Goal: Task Accomplishment & Management: Complete application form

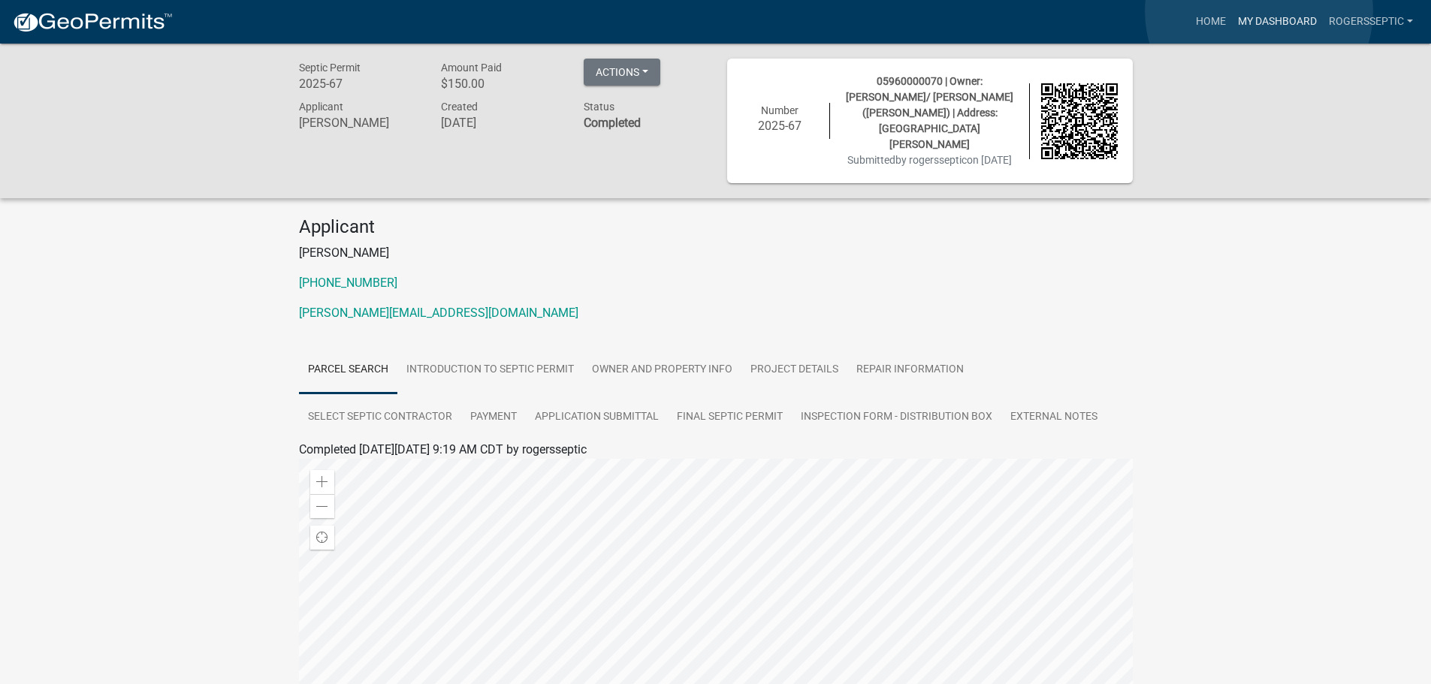
click at [1259, 11] on link "My Dashboard" at bounding box center [1277, 22] width 91 height 29
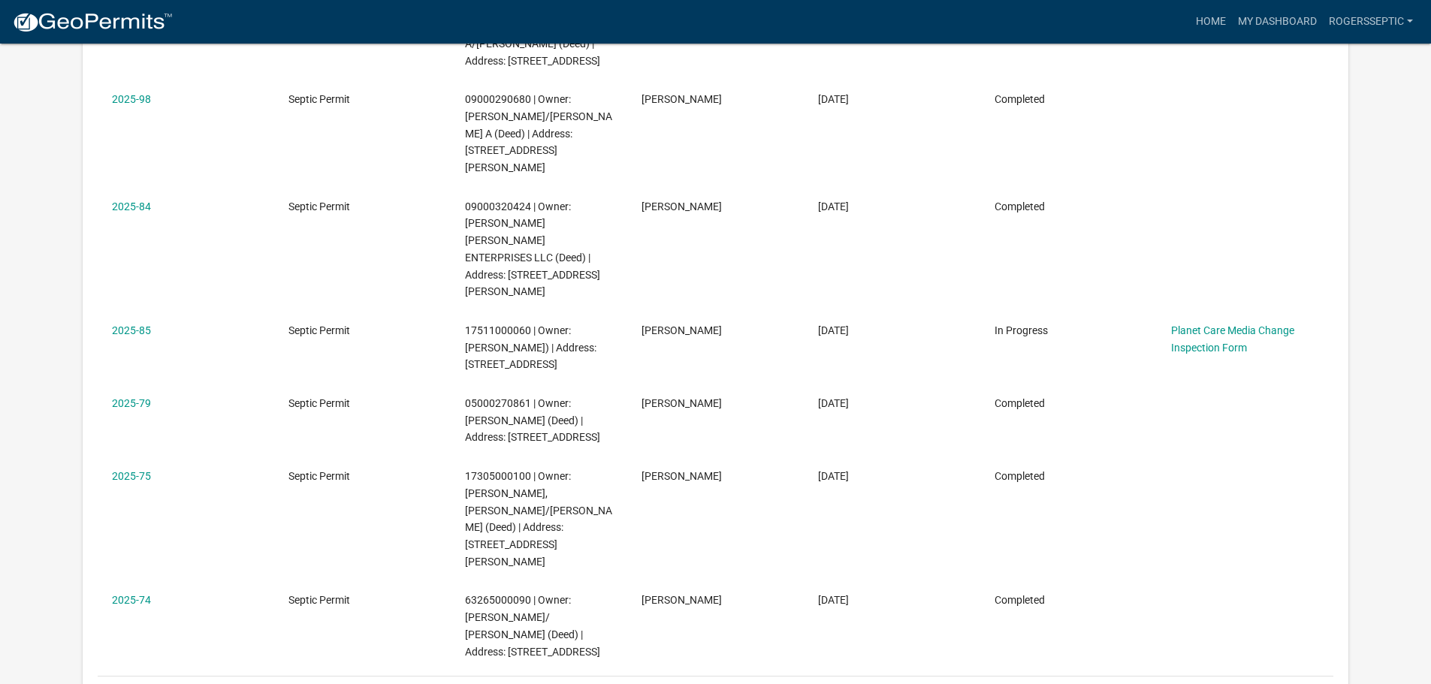
scroll to position [676, 0]
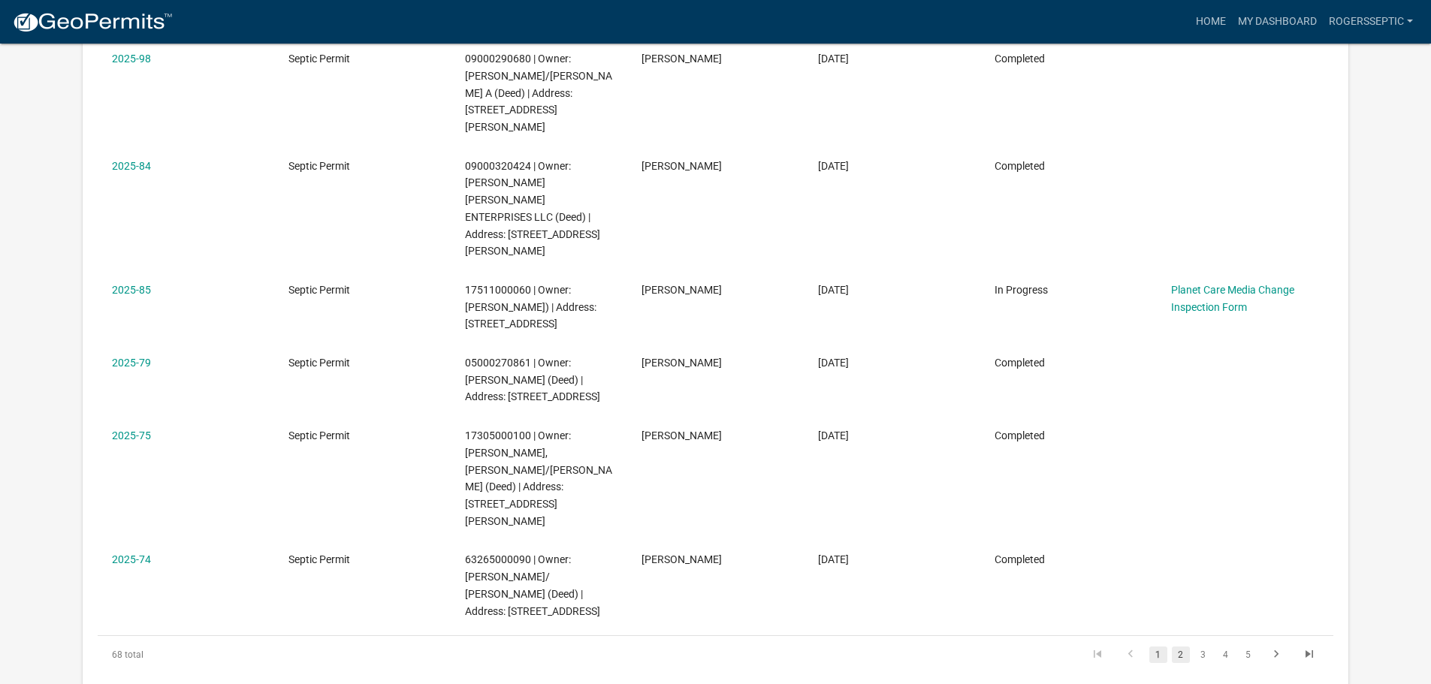
click at [1178, 647] on link "2" at bounding box center [1181, 655] width 18 height 17
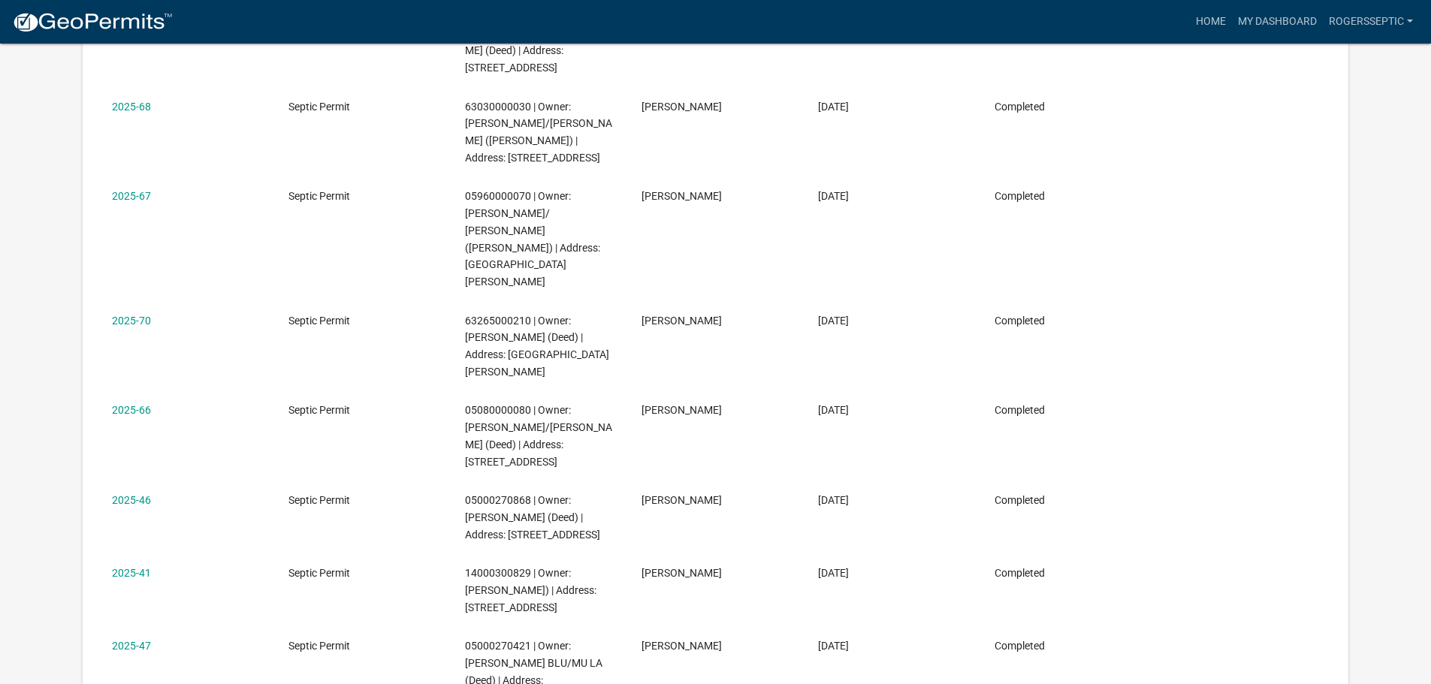
scroll to position [751, 0]
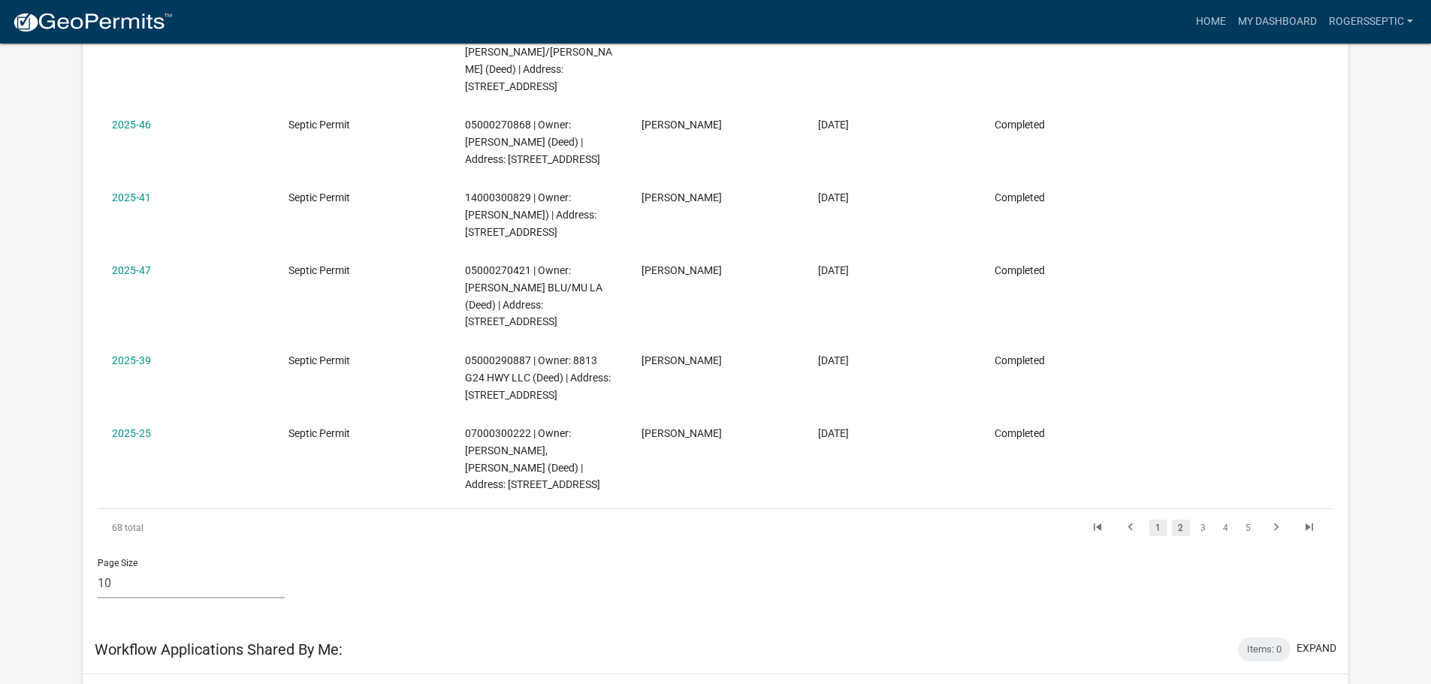
click at [1160, 520] on link "1" at bounding box center [1158, 528] width 18 height 17
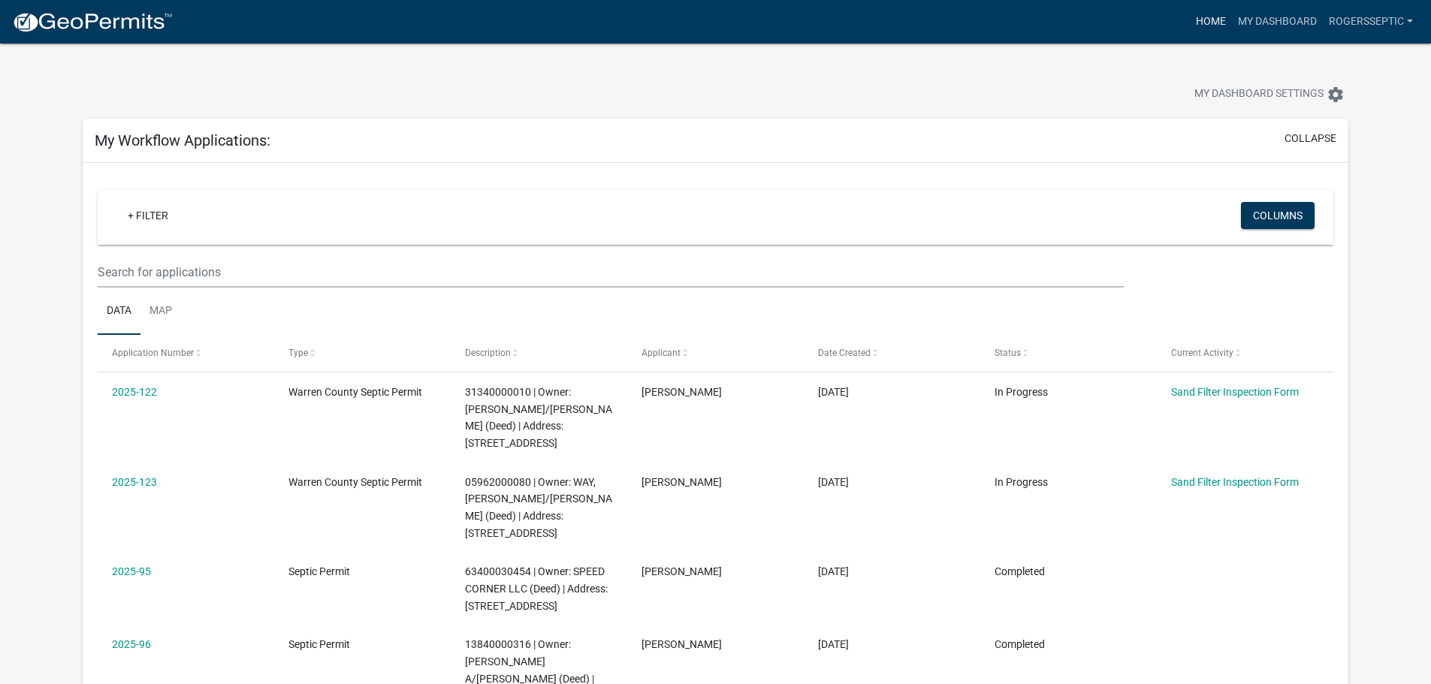
click at [1214, 29] on link "Home" at bounding box center [1211, 22] width 42 height 29
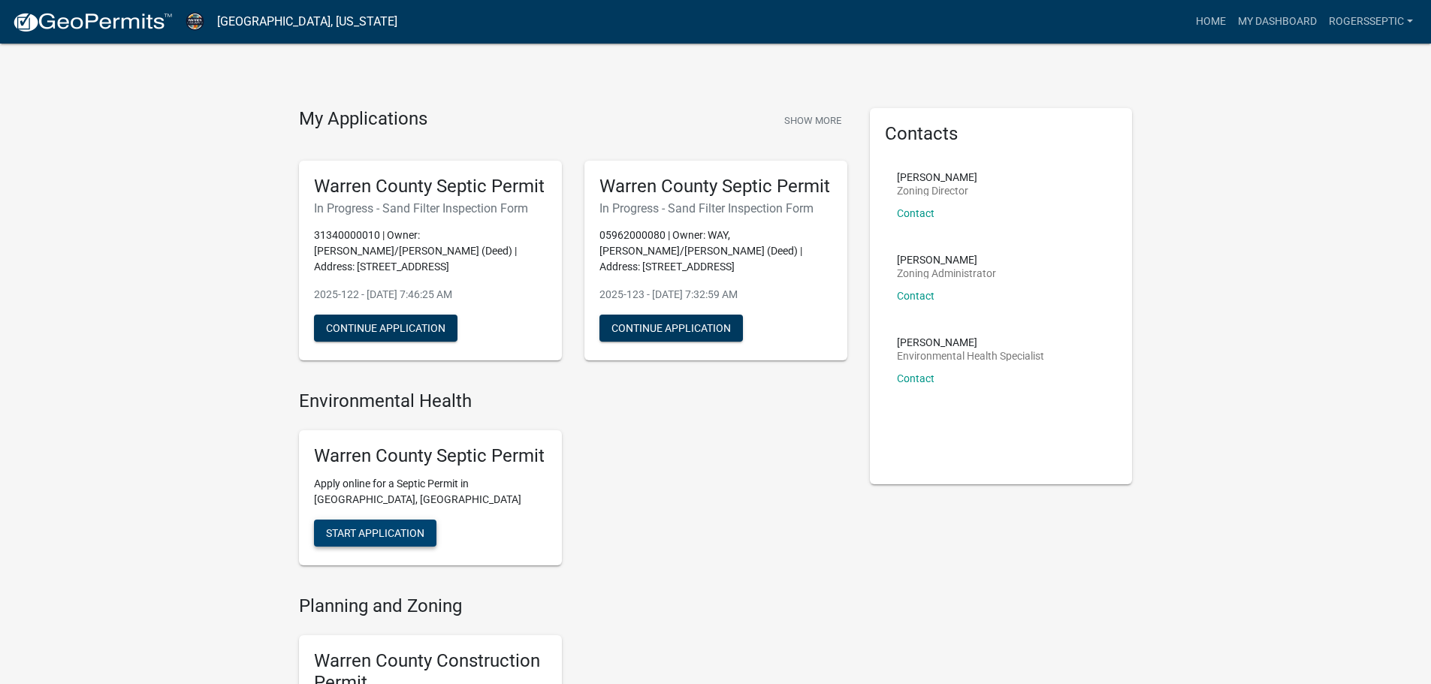
click at [375, 529] on button "Start Application" at bounding box center [375, 533] width 122 height 27
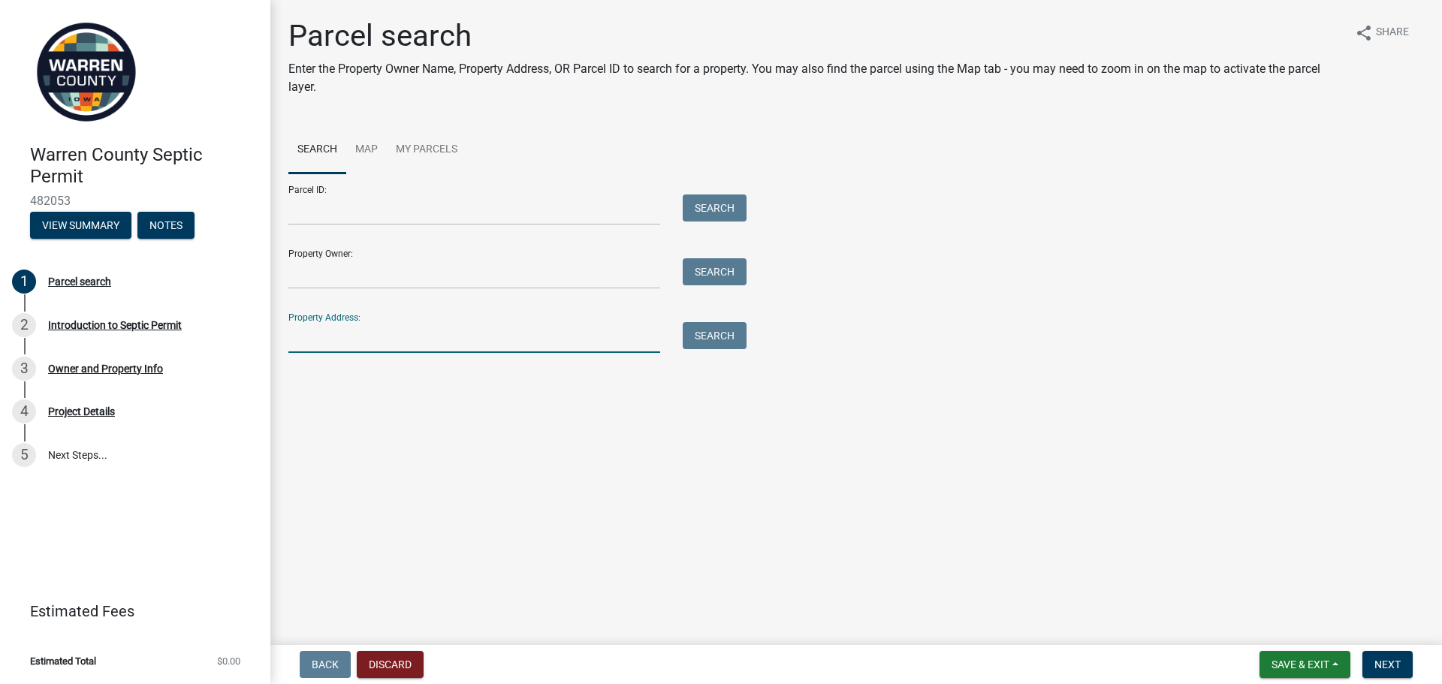
click at [382, 348] on input "Property Address:" at bounding box center [474, 337] width 372 height 31
type input "[STREET_ADDRESS]"
click at [706, 337] on button "Search" at bounding box center [715, 335] width 64 height 27
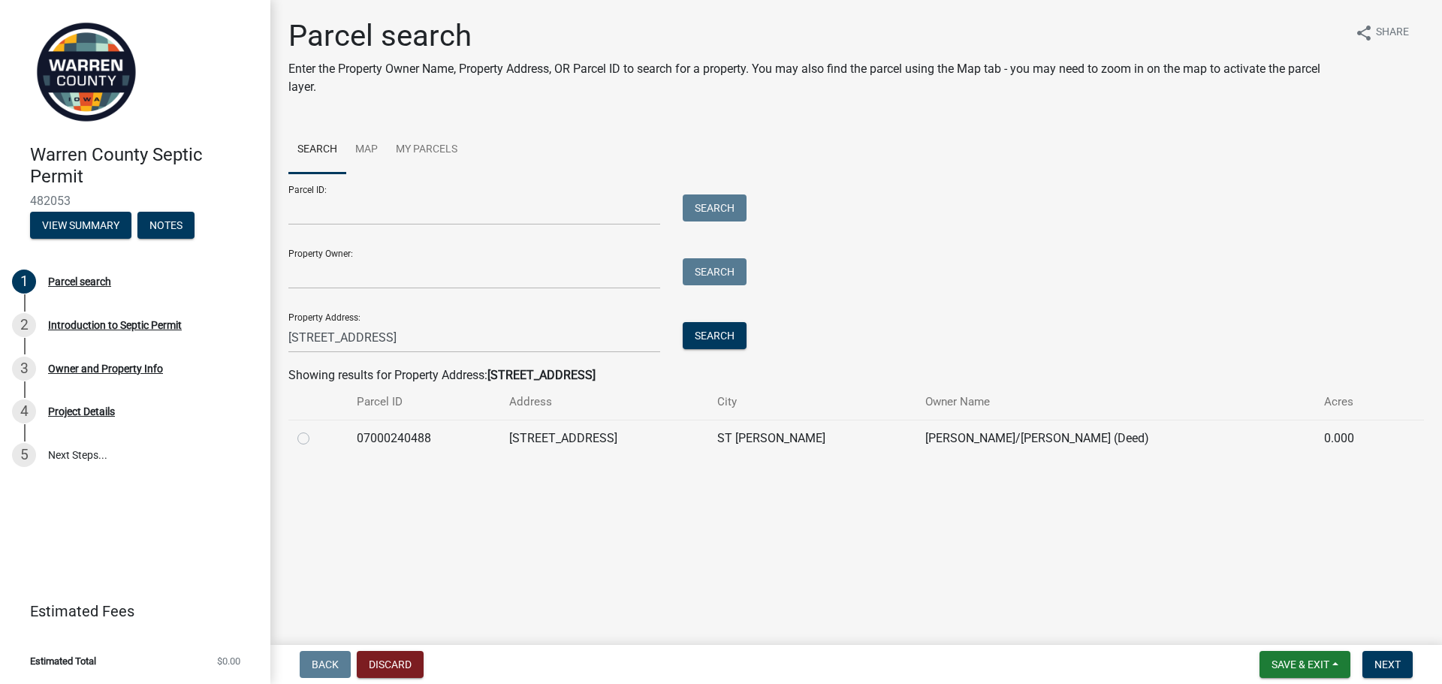
click at [315, 430] on label at bounding box center [315, 430] width 0 height 0
click at [315, 439] on input "radio" at bounding box center [320, 435] width 10 height 10
radio input "true"
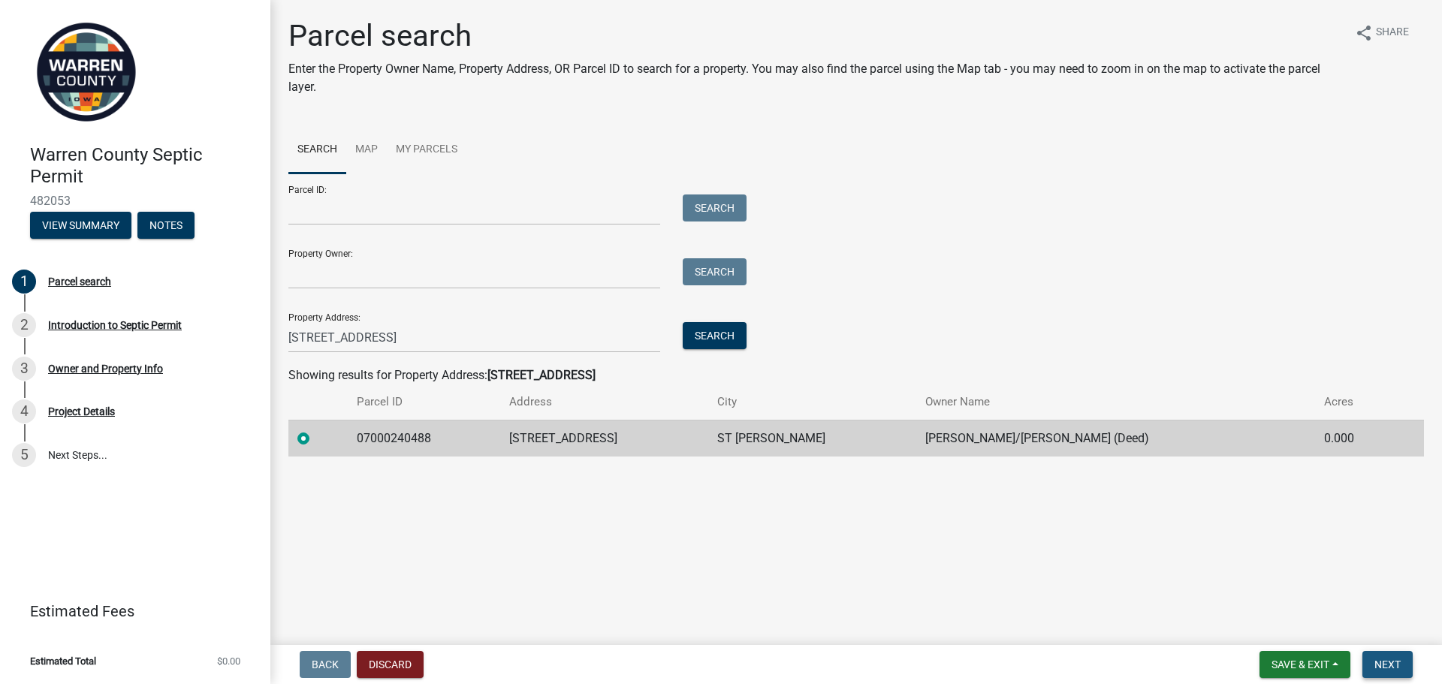
click at [1391, 655] on button "Next" at bounding box center [1387, 664] width 50 height 27
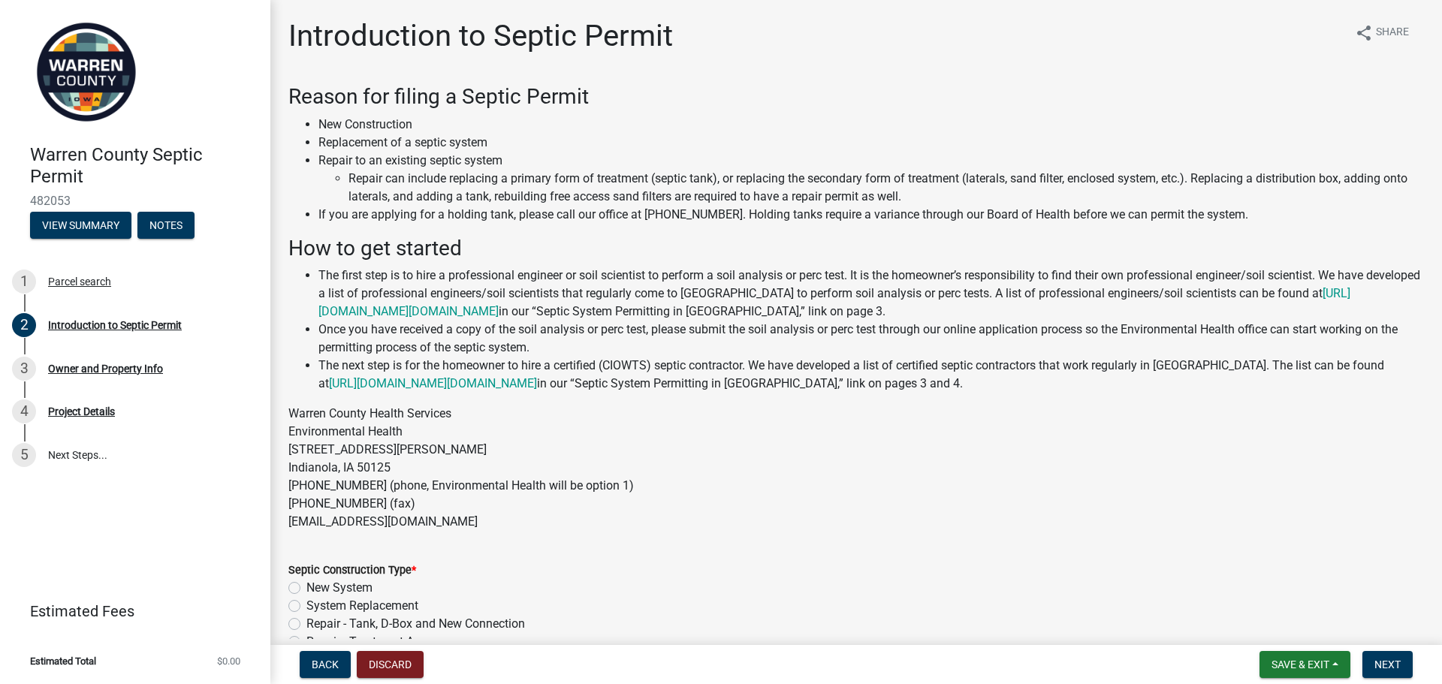
scroll to position [102, 0]
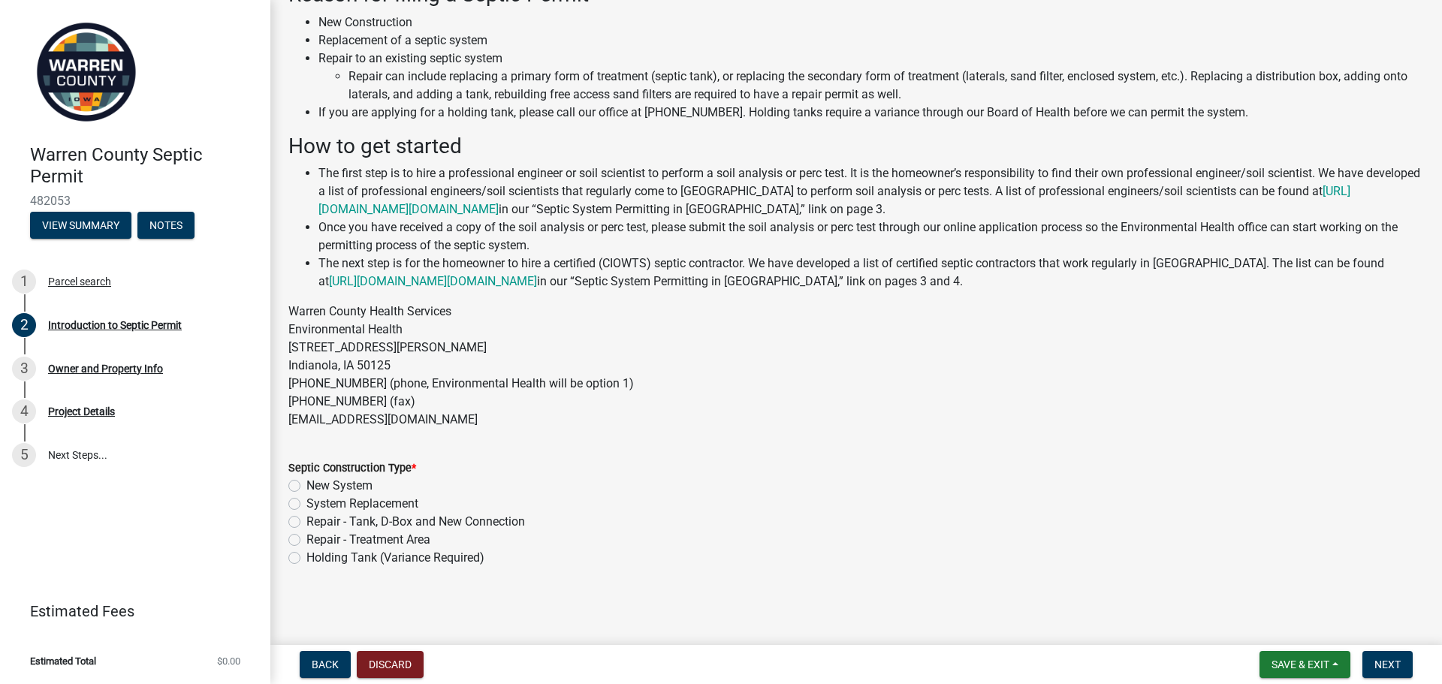
click at [306, 516] on label "Repair - Tank, D-Box and New Connection" at bounding box center [415, 522] width 219 height 18
click at [306, 516] on input "Repair - Tank, D-Box and New Connection" at bounding box center [311, 518] width 10 height 10
radio input "true"
click at [306, 523] on label "Repair - Tank, D-Box and New Connection" at bounding box center [415, 522] width 219 height 18
click at [306, 523] on input "Repair - Tank, D-Box and New Connection" at bounding box center [311, 518] width 10 height 10
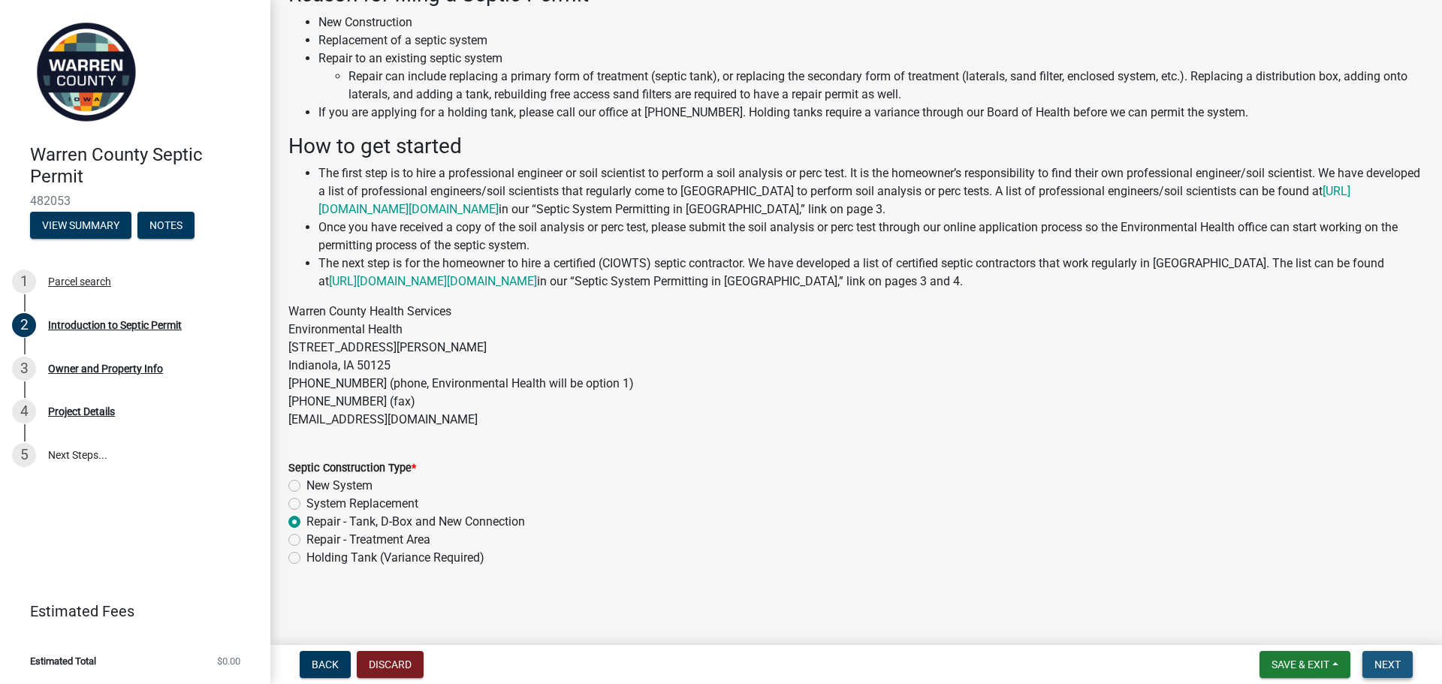
click at [1411, 665] on button "Next" at bounding box center [1387, 664] width 50 height 27
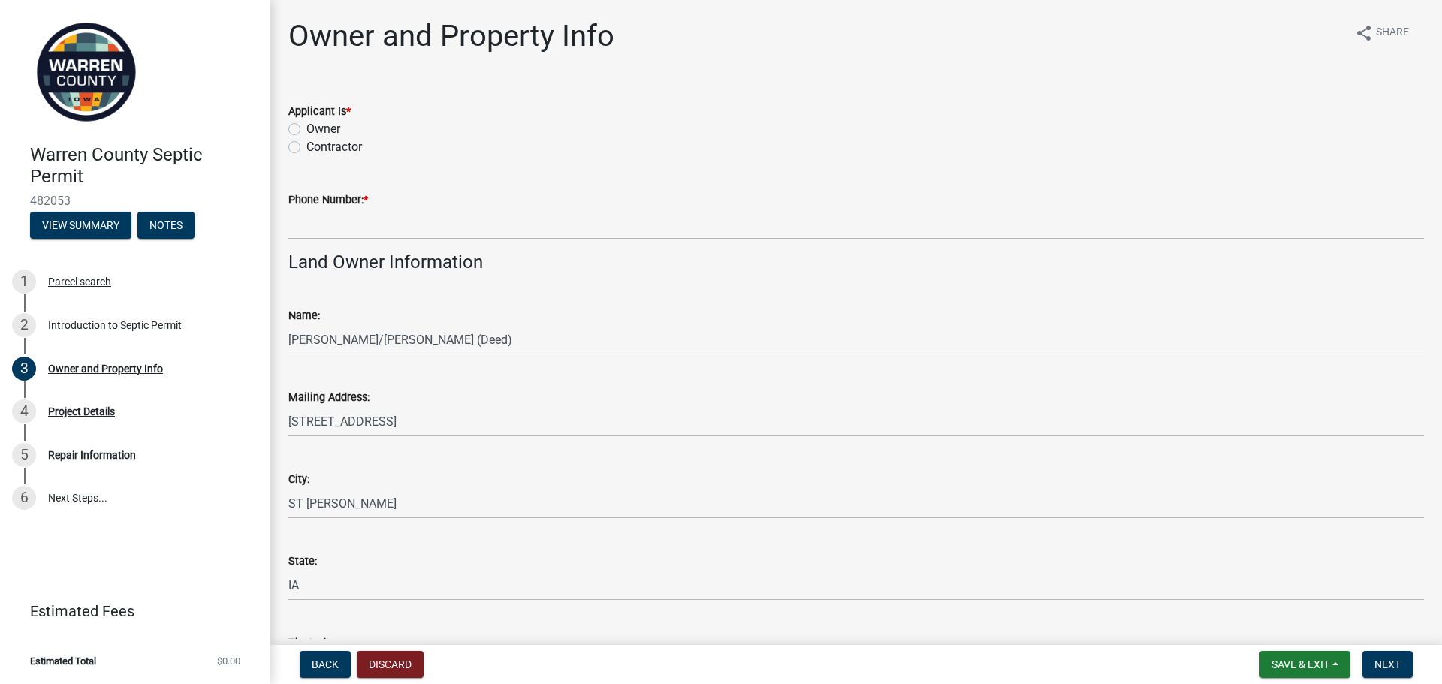
click at [327, 143] on label "Contractor" at bounding box center [334, 147] width 56 height 18
click at [316, 143] on input "Contractor" at bounding box center [311, 143] width 10 height 10
radio input "true"
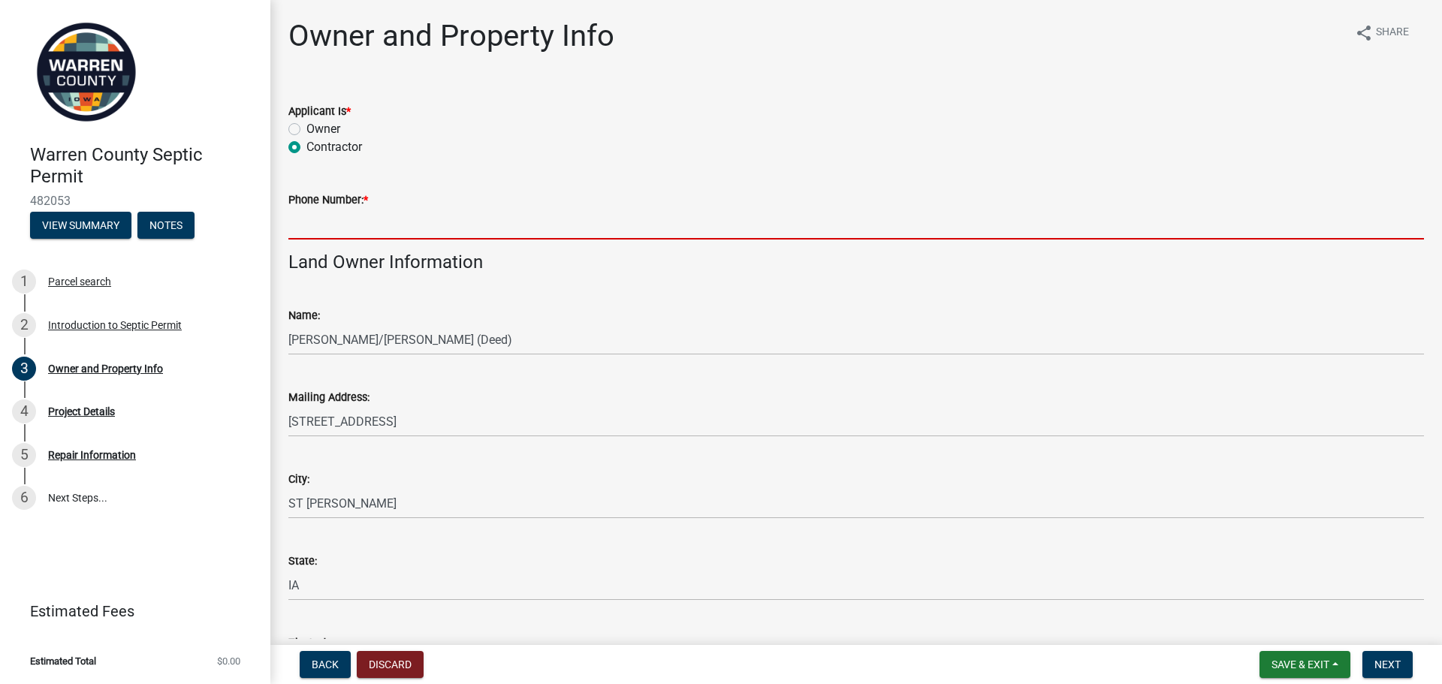
click at [373, 216] on input "Phone Number: *" at bounding box center [856, 224] width 1136 height 31
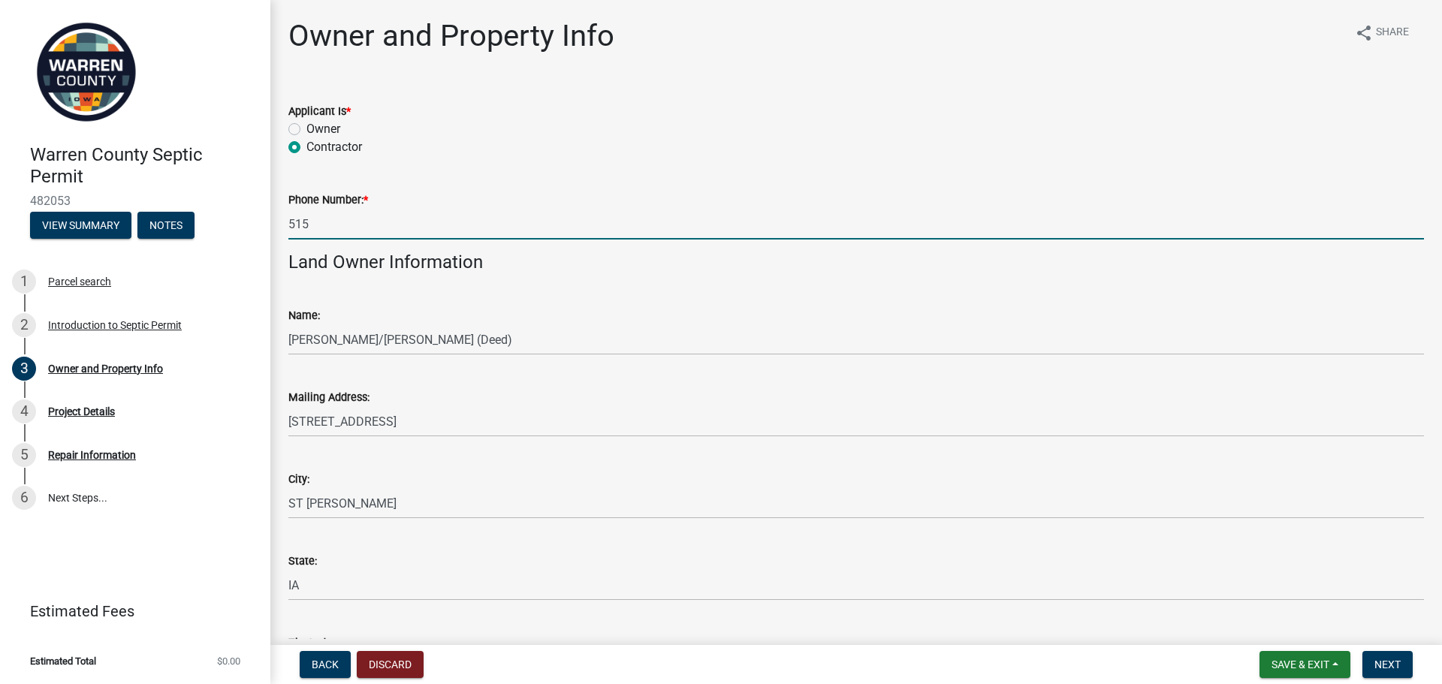
type input "[PHONE_NUMBER]"
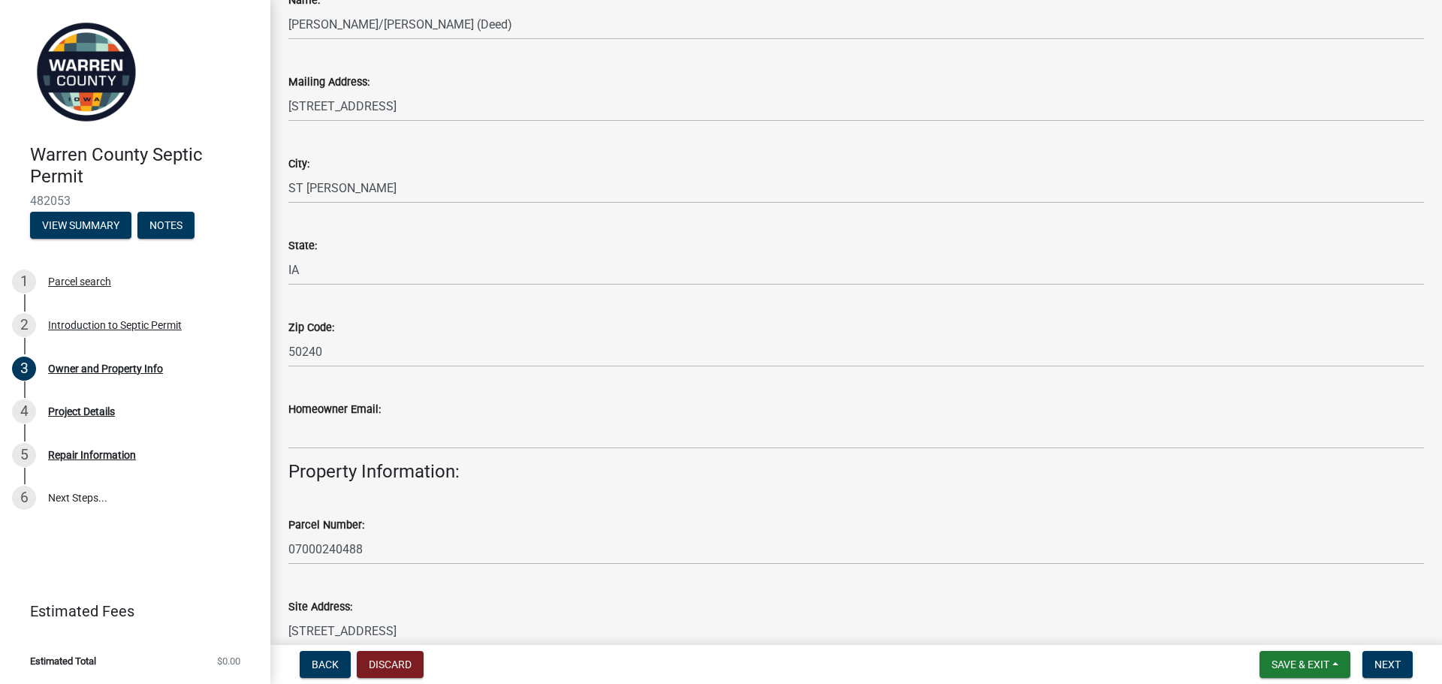
scroll to position [376, 0]
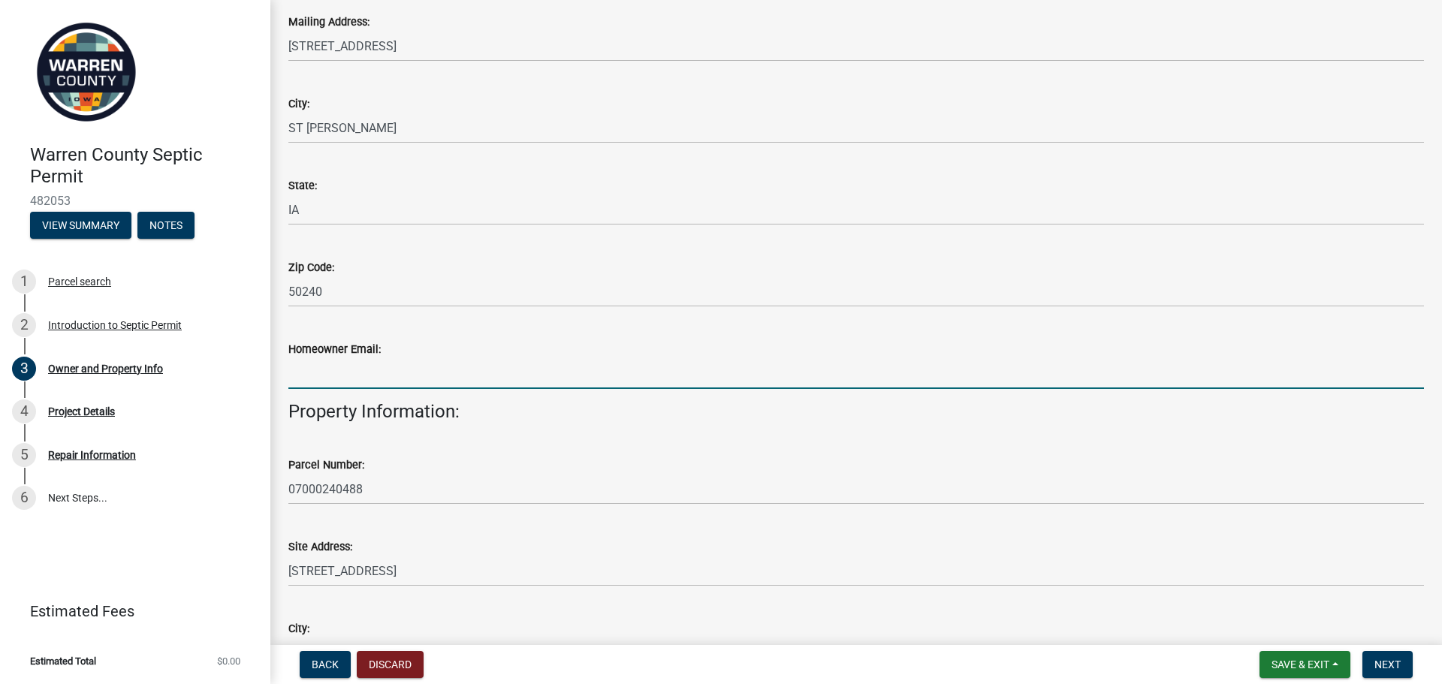
click at [655, 382] on input "Homeowner Email:" at bounding box center [856, 373] width 1136 height 31
click at [356, 369] on input "Homeowner Email:" at bounding box center [856, 373] width 1136 height 31
paste input "[EMAIL_ADDRESS][DOMAIN_NAME]"
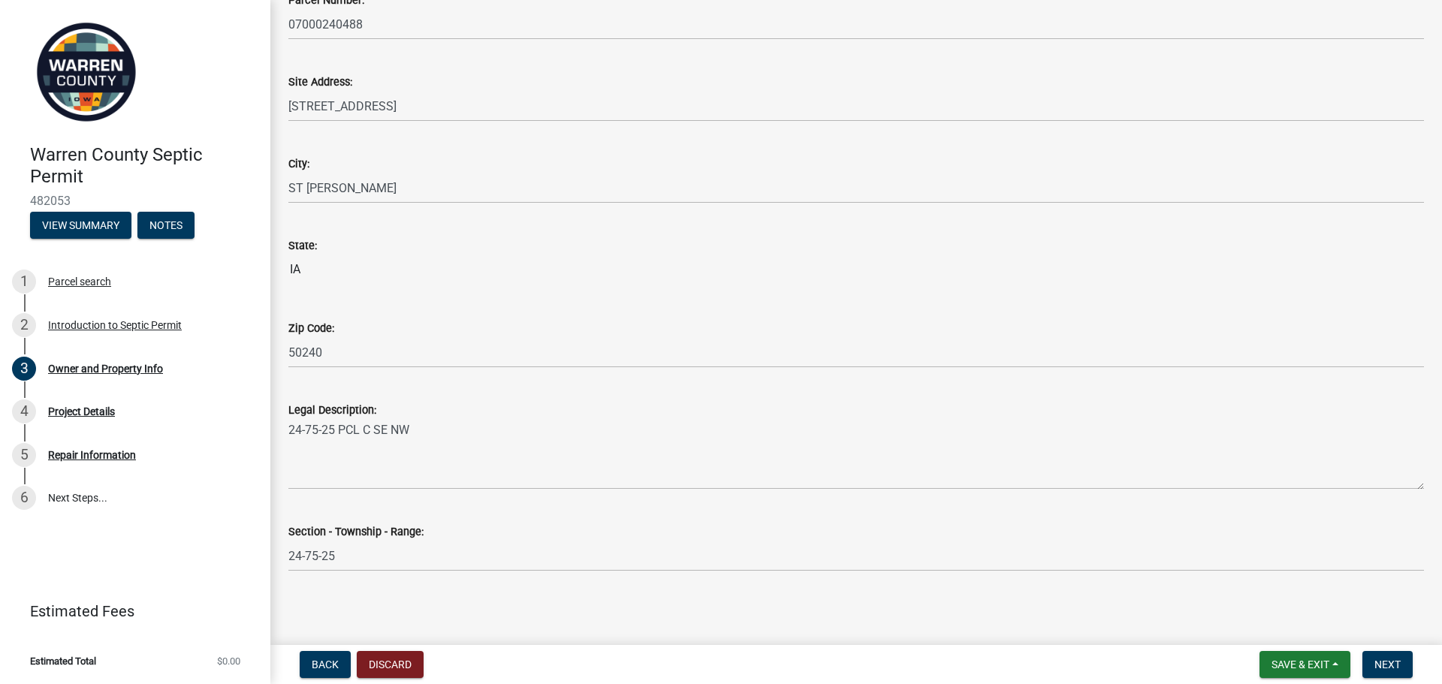
scroll to position [843, 0]
type input "[EMAIL_ADDRESS][DOMAIN_NAME]"
click at [1389, 659] on span "Next" at bounding box center [1387, 665] width 26 height 12
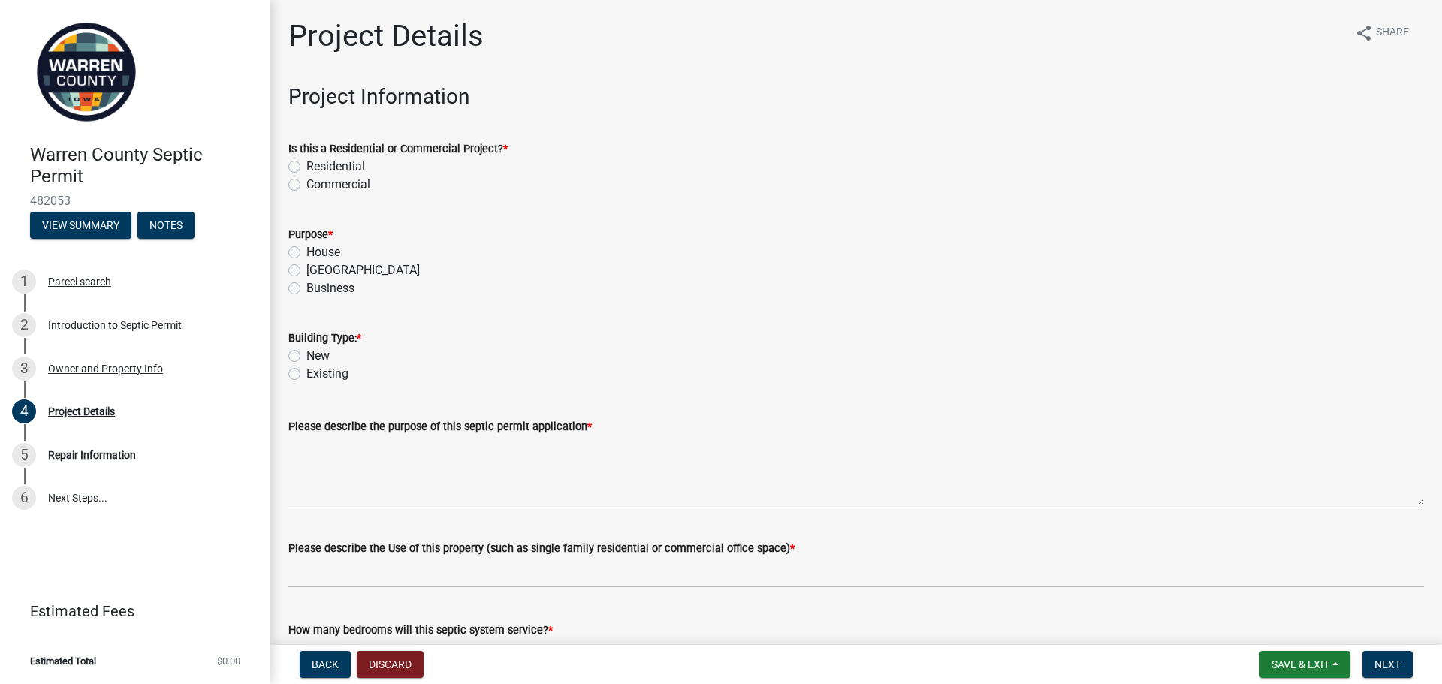
click at [323, 168] on label "Residential" at bounding box center [335, 167] width 59 height 18
click at [316, 167] on input "Residential" at bounding box center [311, 163] width 10 height 10
radio input "true"
click at [331, 254] on label "House" at bounding box center [323, 252] width 34 height 18
click at [316, 253] on input "House" at bounding box center [311, 248] width 10 height 10
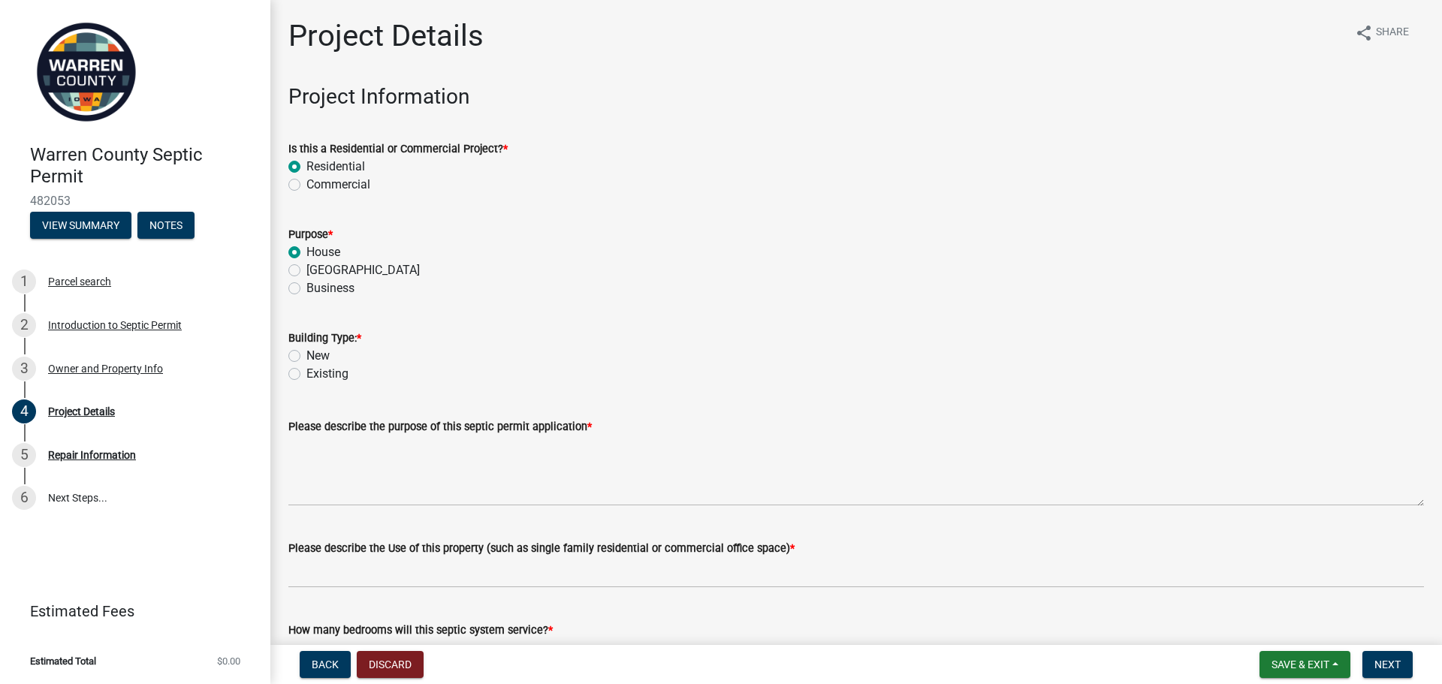
radio input "true"
click at [331, 372] on label "Existing" at bounding box center [327, 374] width 42 height 18
click at [316, 372] on input "Existing" at bounding box center [311, 370] width 10 height 10
radio input "true"
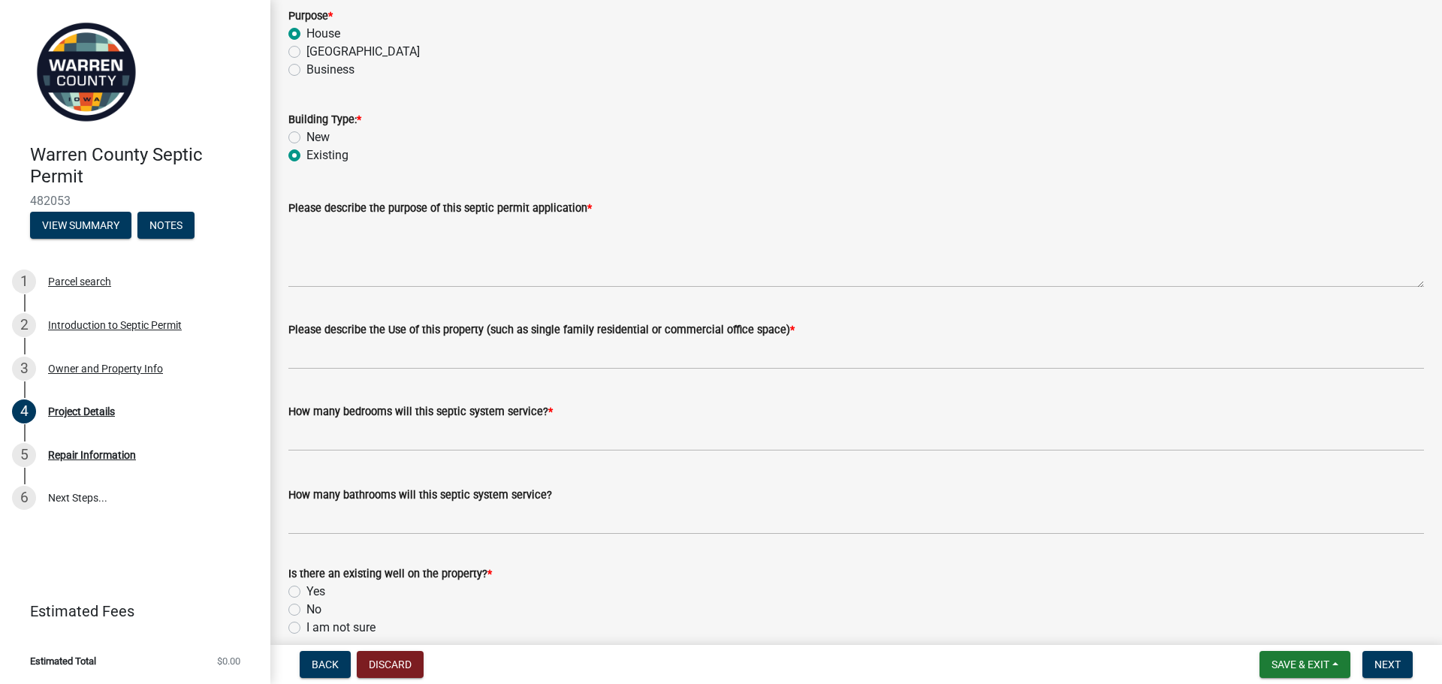
scroll to position [225, 0]
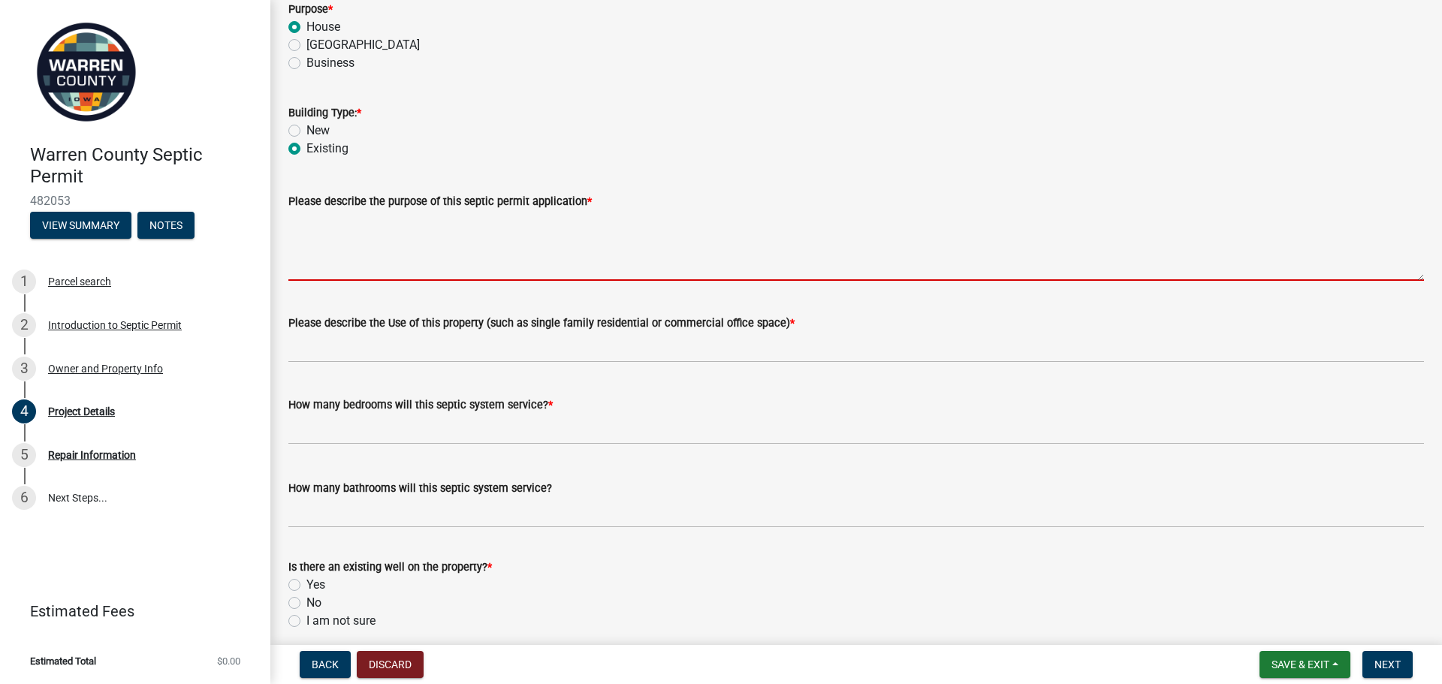
click at [583, 265] on textarea "Please describe the purpose of this septic permit application *" at bounding box center [856, 245] width 1136 height 71
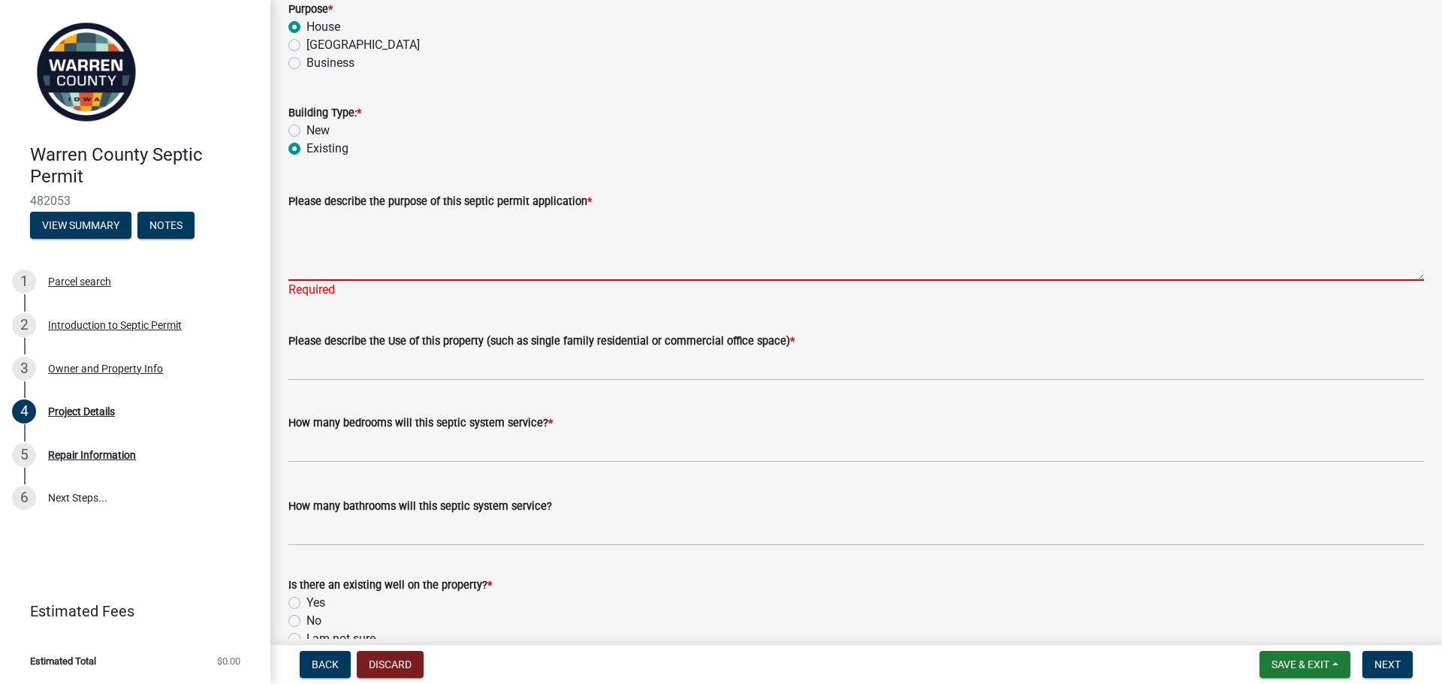
click at [343, 262] on textarea "Please describe the purpose of this septic permit application *" at bounding box center [856, 245] width 1136 height 71
paste textarea "Install 24" wide x 24" tall riser over center of septic tank and seal with 2 ba…"
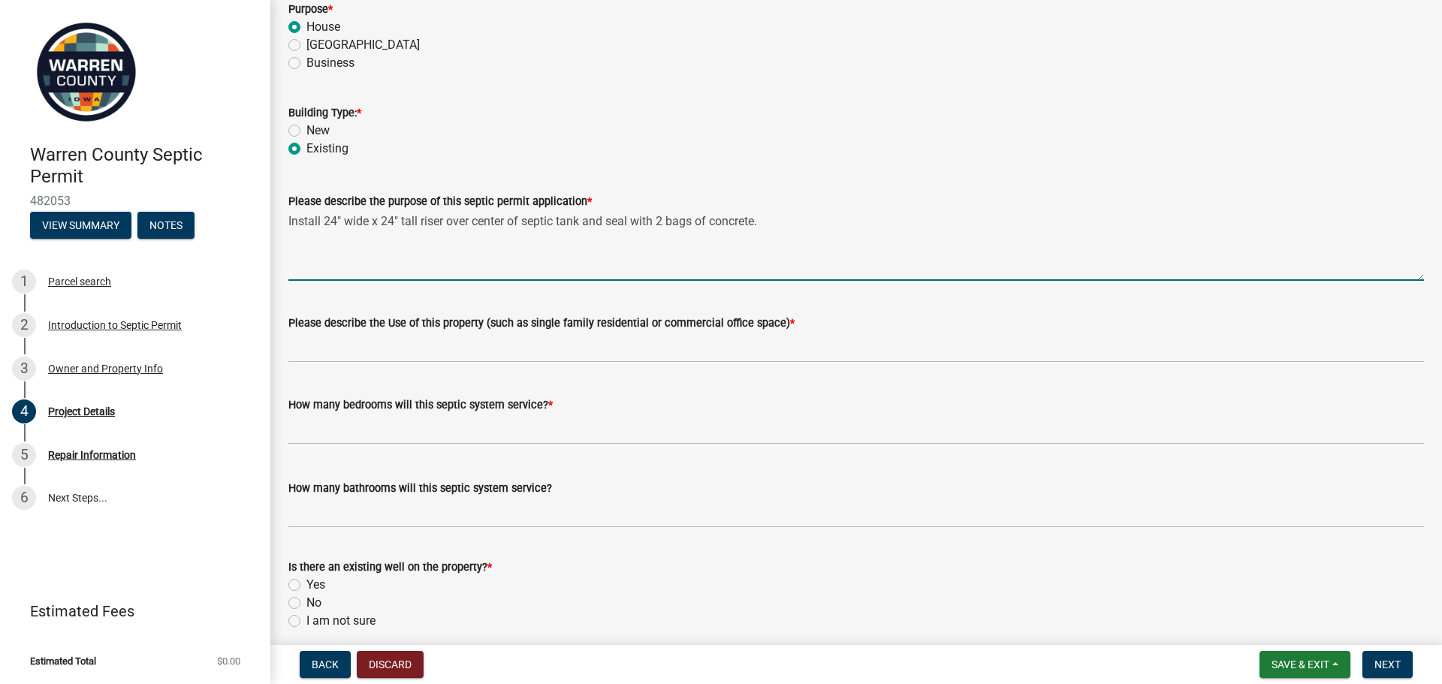
click at [774, 224] on textarea "Install 24" wide x 24" tall riser over center of septic tank and seal with 2 ba…" at bounding box center [856, 245] width 1136 height 71
paste textarea "We propose to excavate outlet side of tank and replace outlet pipe from tank to…"
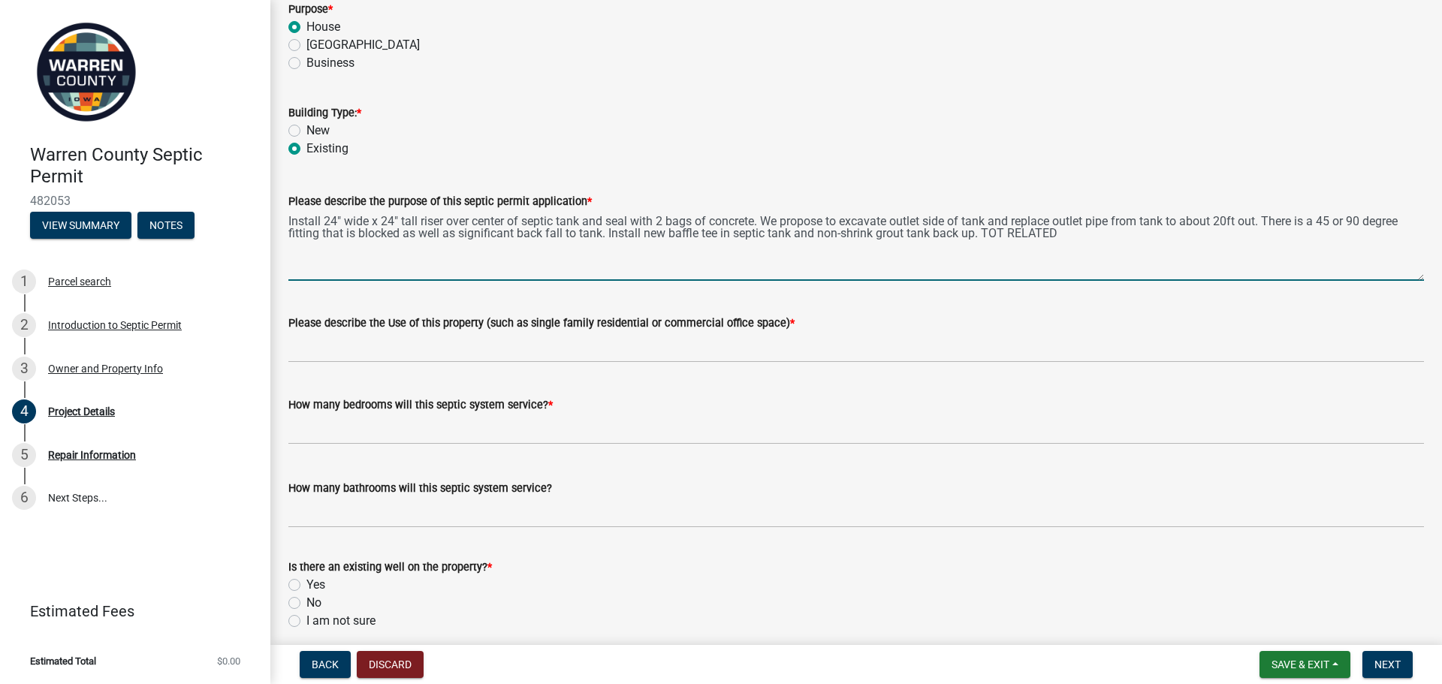
type textarea "Install 24" wide x 24" tall riser over center of septic tank and seal with 2 ba…"
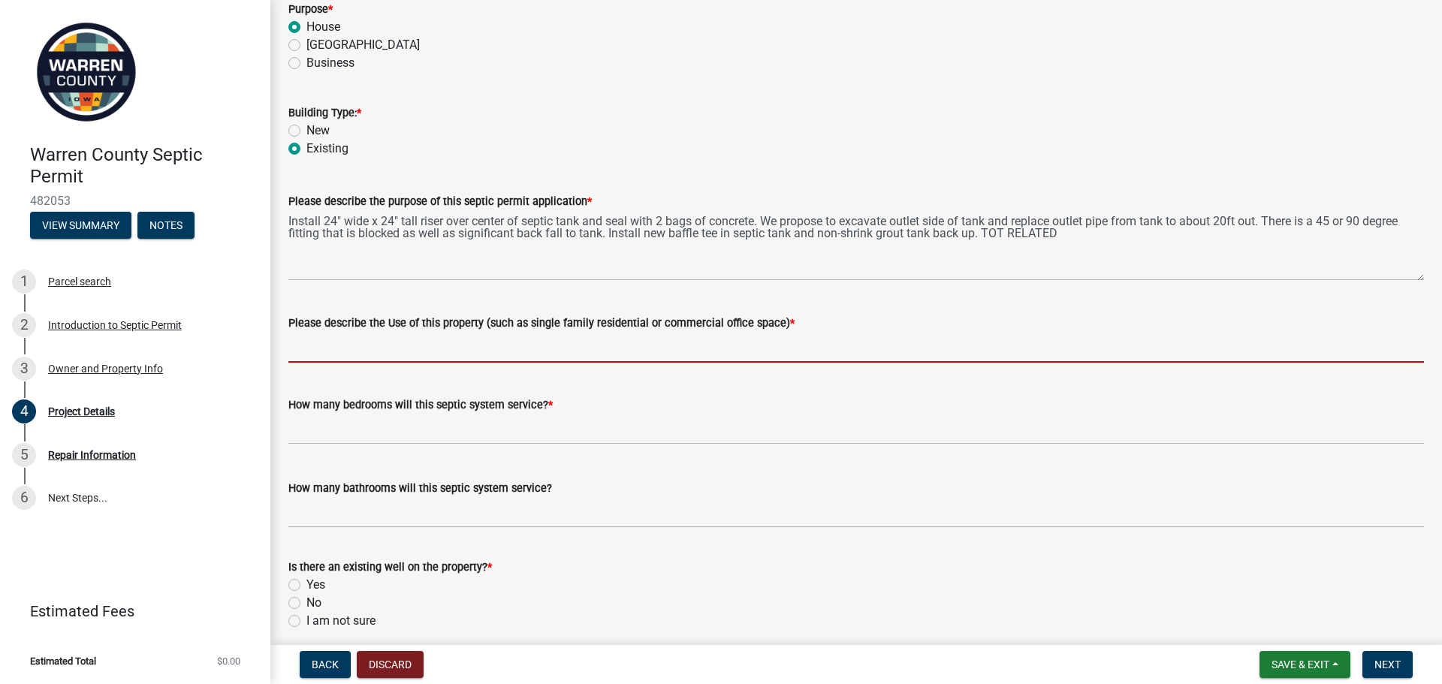
click at [645, 344] on input "Please describe the Use of this property (such as single family residential or …" at bounding box center [856, 347] width 1136 height 31
type input "single family residential"
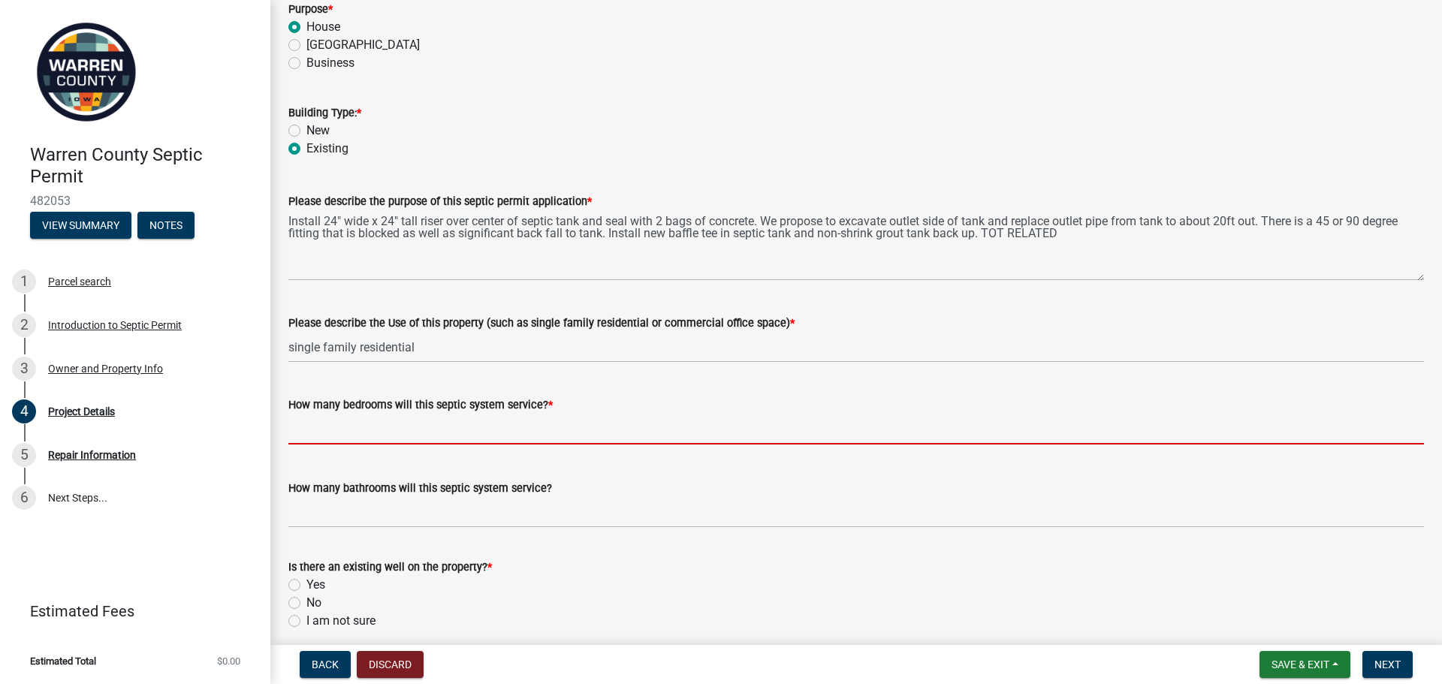
click at [427, 429] on input "text" at bounding box center [856, 429] width 1136 height 31
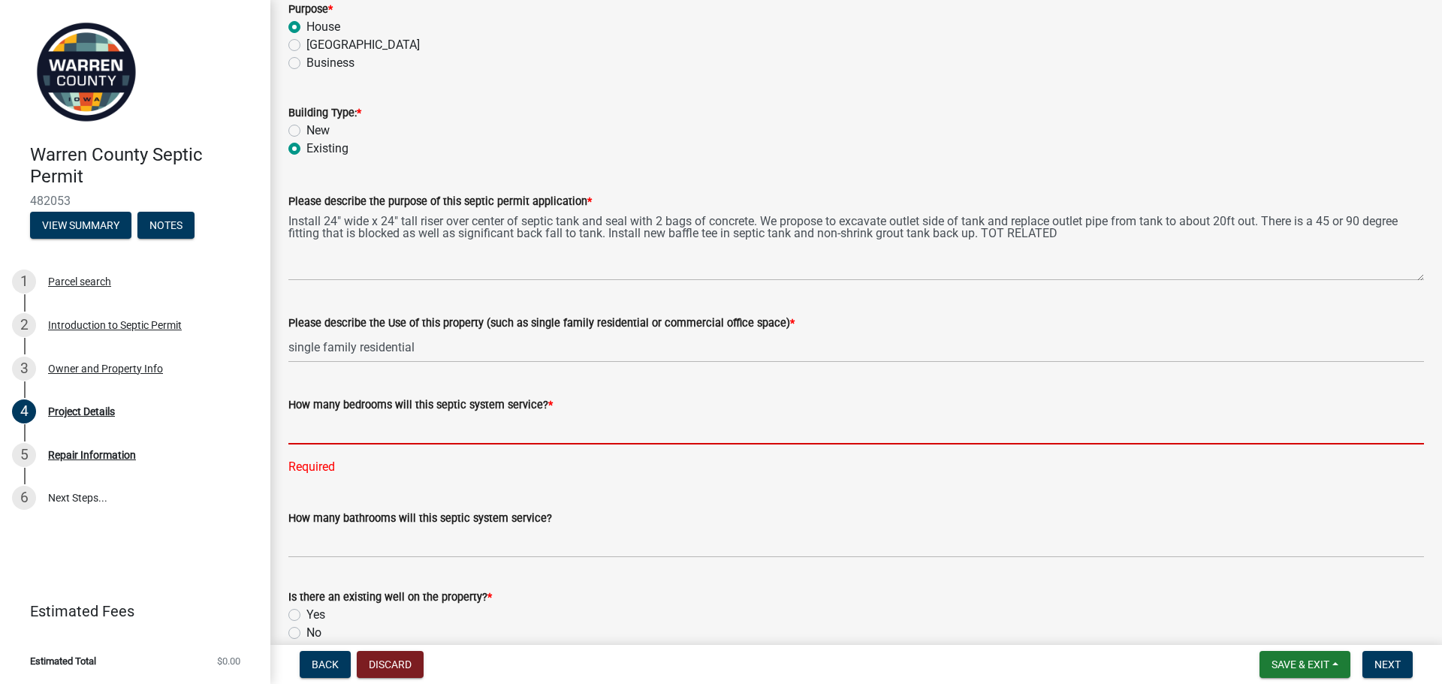
click at [392, 424] on input "text" at bounding box center [856, 429] width 1136 height 31
click at [340, 433] on input "text" at bounding box center [856, 429] width 1136 height 31
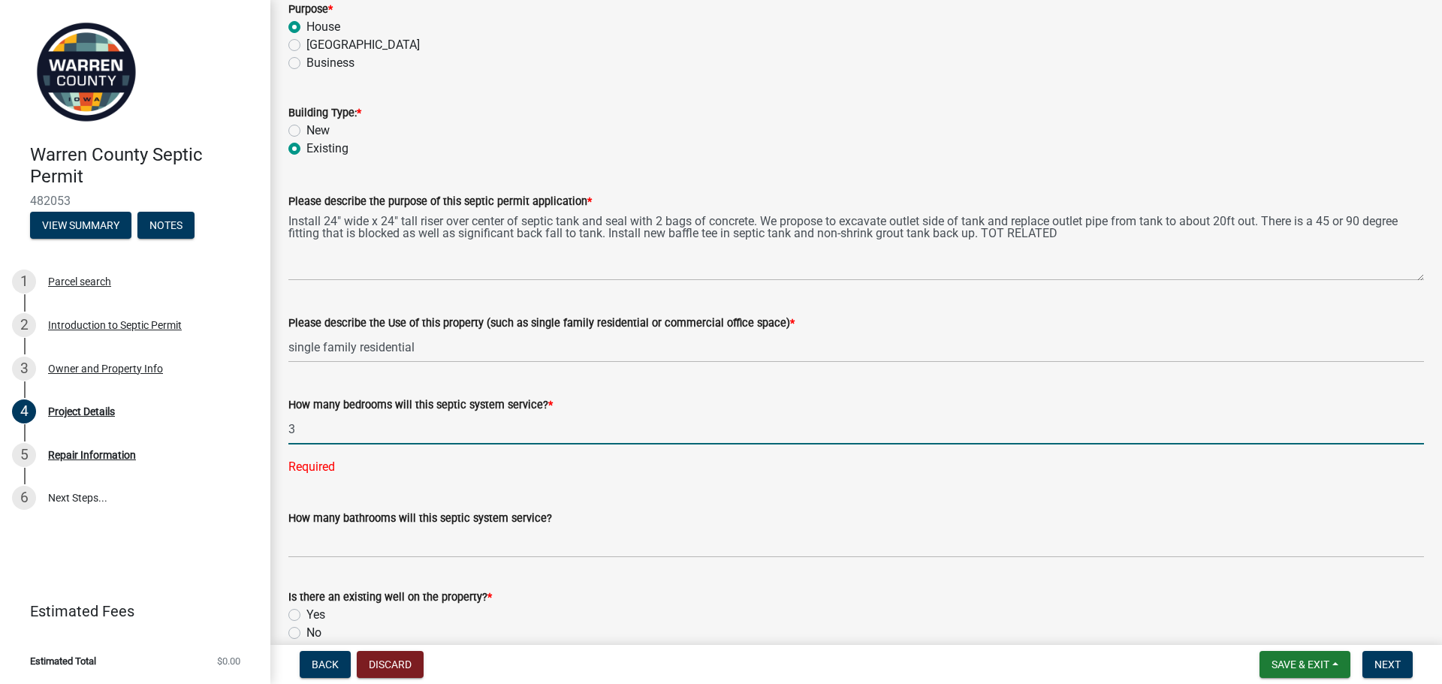
type input "3"
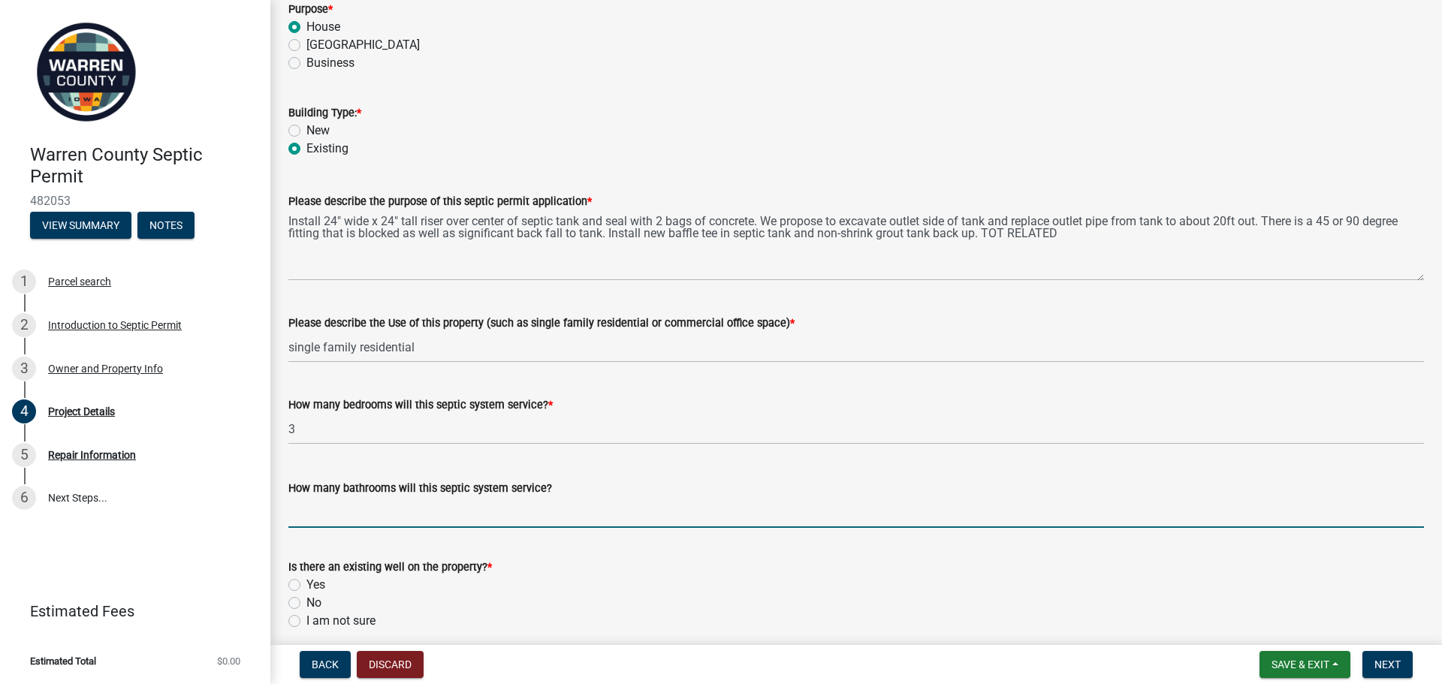
click at [395, 540] on wm-data-entity-input-list "Project Information Is this a Residential or Commercial Project? * Residential …" at bounding box center [856, 616] width 1136 height 1514
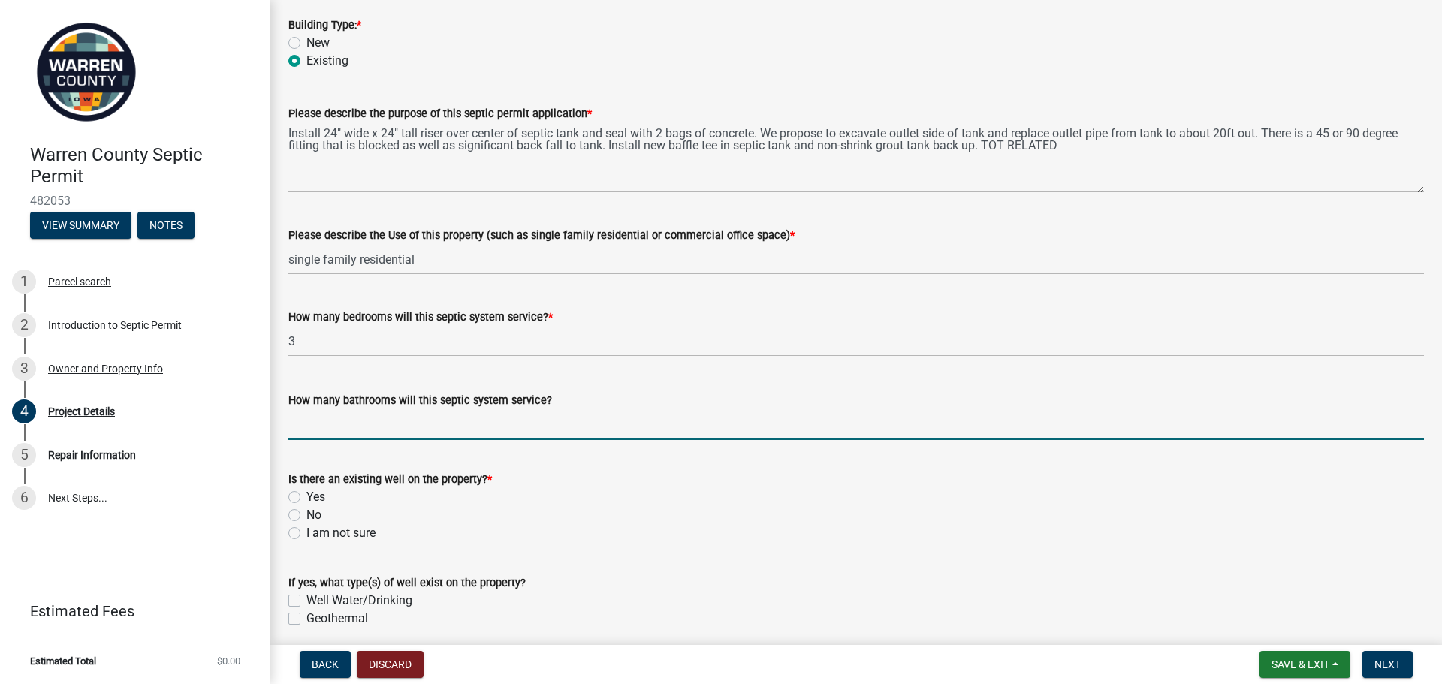
scroll to position [451, 0]
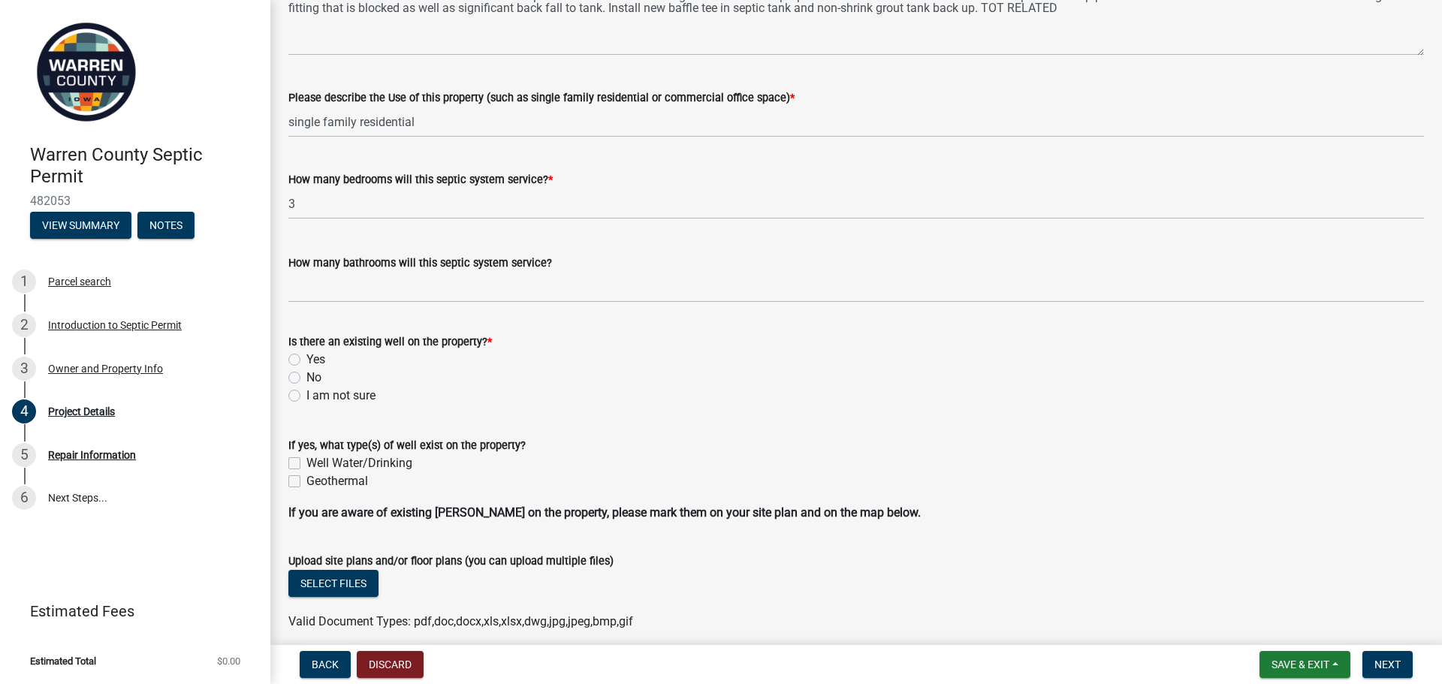
click at [306, 394] on label "I am not sure" at bounding box center [340, 396] width 69 height 18
click at [306, 394] on input "I am not sure" at bounding box center [311, 392] width 10 height 10
radio input "true"
click at [306, 463] on label "Well Water/Drinking" at bounding box center [359, 463] width 106 height 18
click at [306, 463] on input "Well Water/Drinking" at bounding box center [311, 459] width 10 height 10
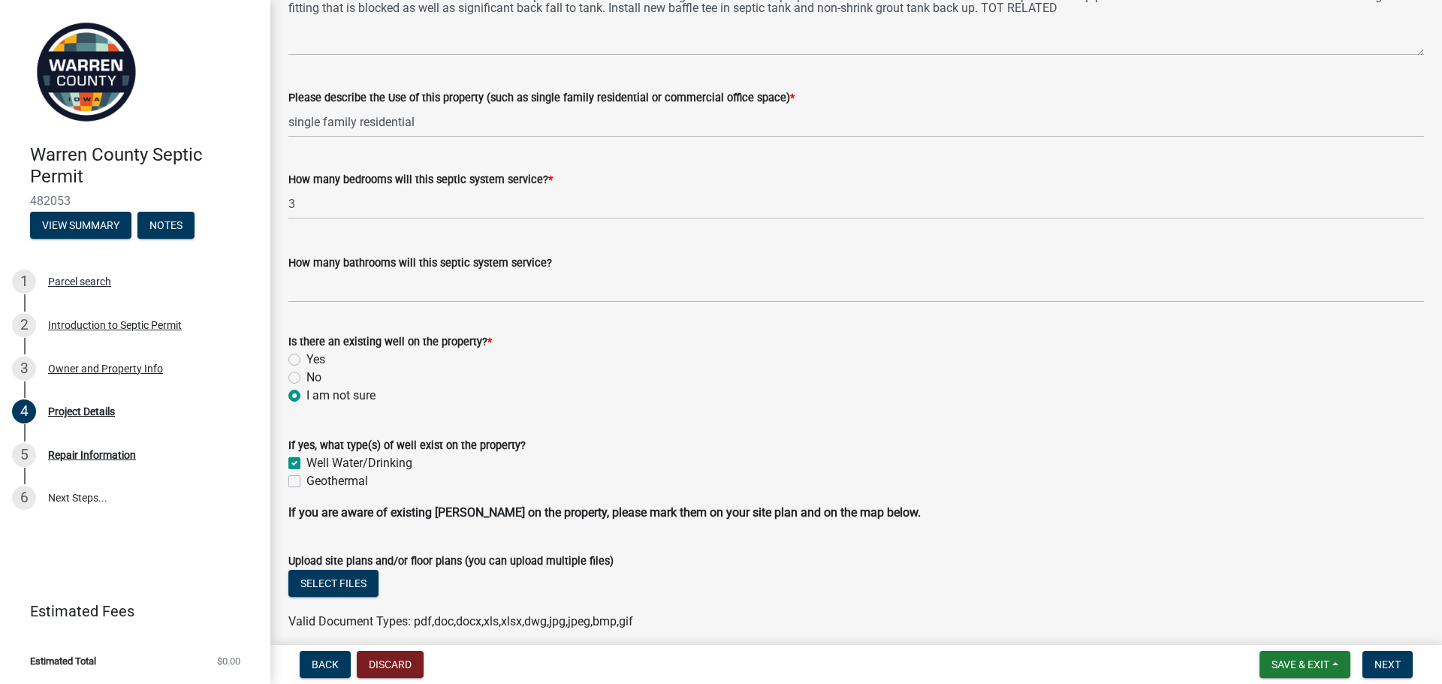
checkbox input "true"
click at [282, 478] on div "If yes, what type(s) of well exist on the property? Well Water/Drinking Geother…" at bounding box center [856, 454] width 1158 height 72
click at [306, 479] on label "Geothermal" at bounding box center [337, 481] width 62 height 18
click at [306, 479] on input "Geothermal" at bounding box center [311, 477] width 10 height 10
checkbox input "true"
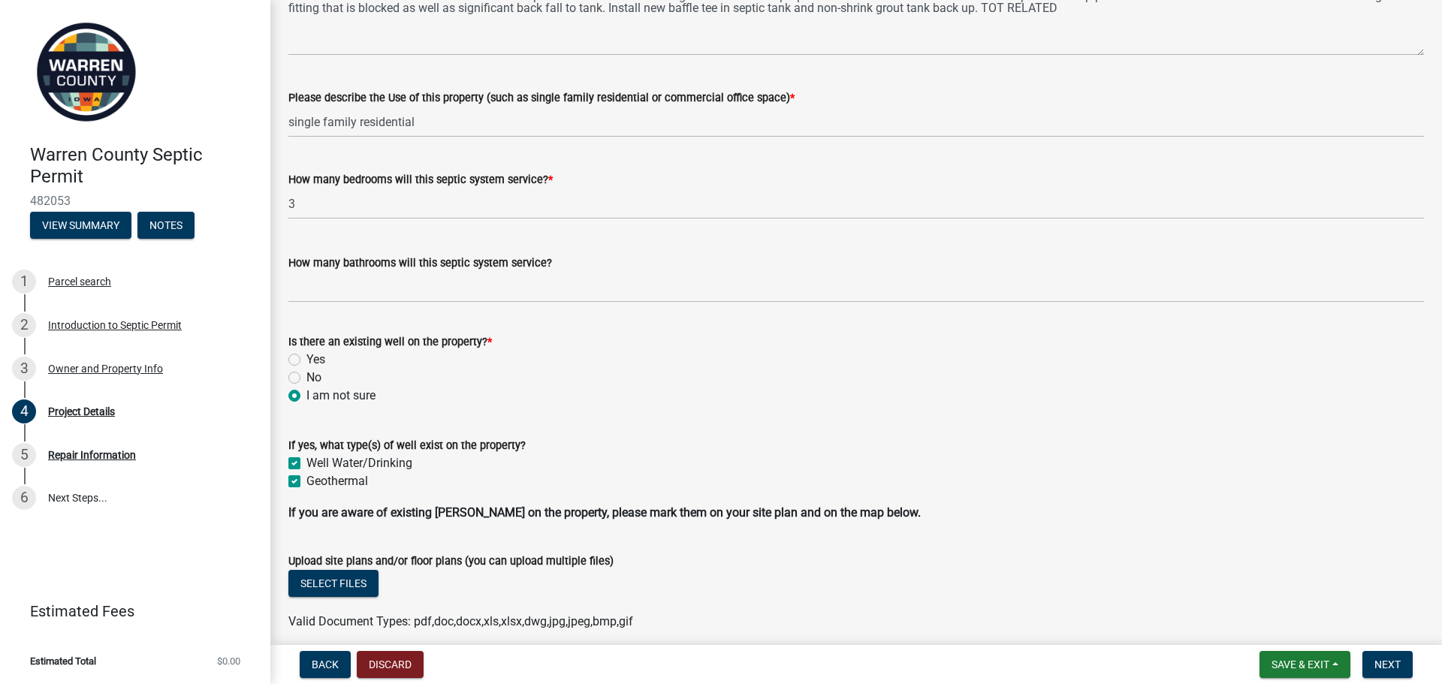
checkbox input "true"
drag, startPoint x: 298, startPoint y: 464, endPoint x: 298, endPoint y: 479, distance: 15.0
click at [306, 468] on label "Well Water/Drinking" at bounding box center [359, 463] width 106 height 18
click at [306, 464] on input "Well Water/Drinking" at bounding box center [311, 459] width 10 height 10
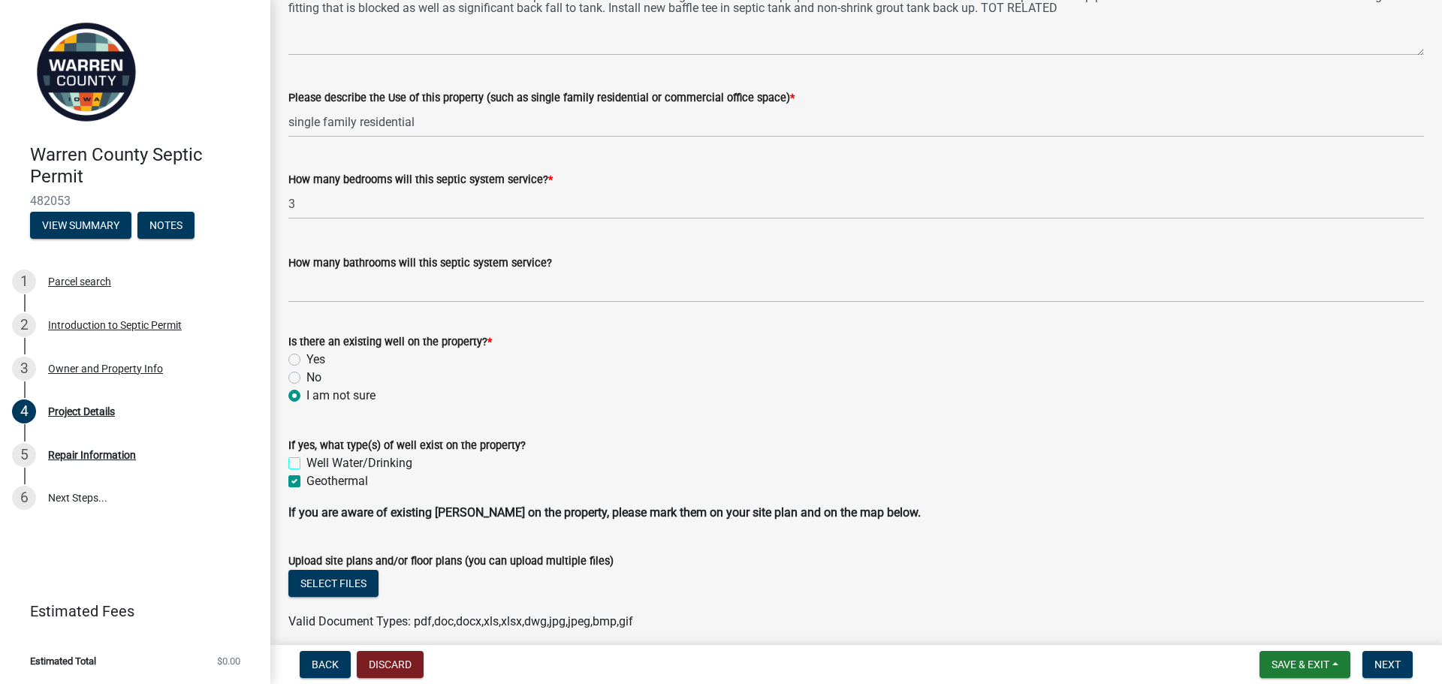
checkbox input "false"
click at [306, 483] on label "Geothermal" at bounding box center [337, 481] width 62 height 18
click at [306, 482] on input "Geothermal" at bounding box center [311, 477] width 10 height 10
checkbox input "false"
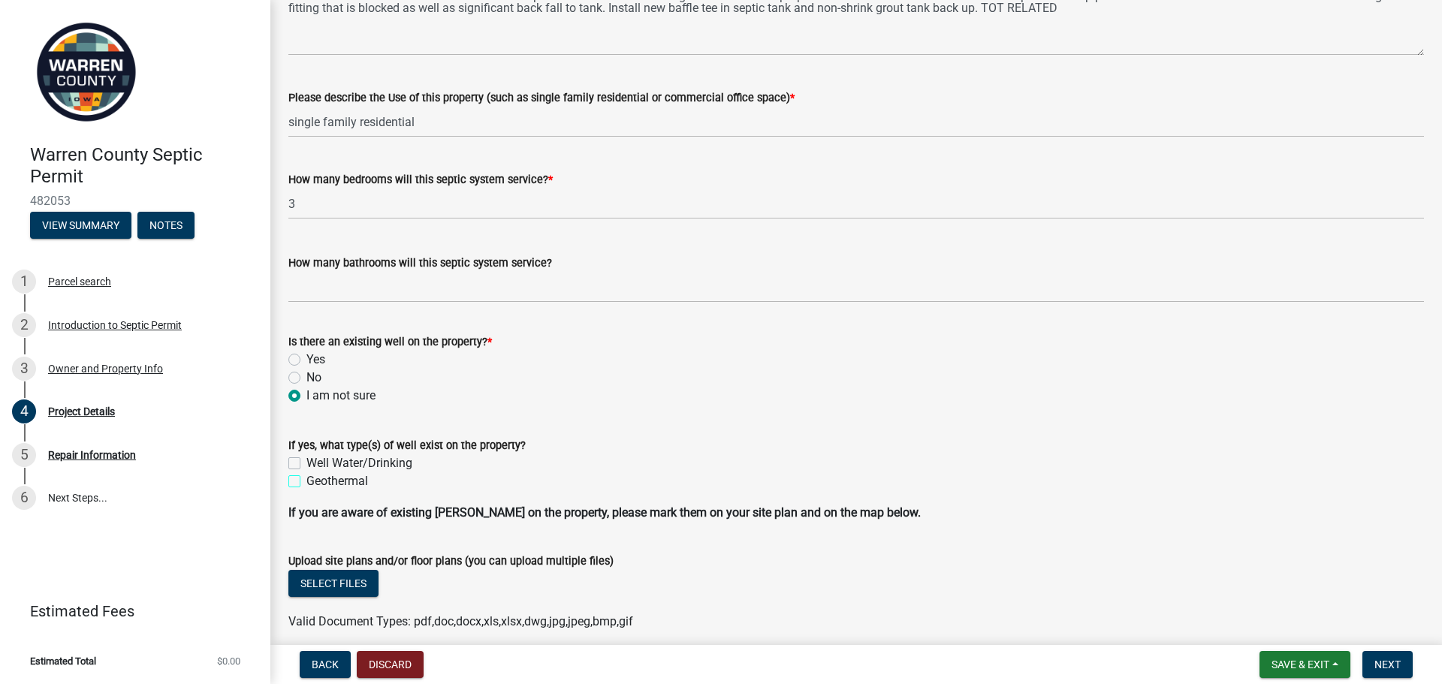
checkbox input "false"
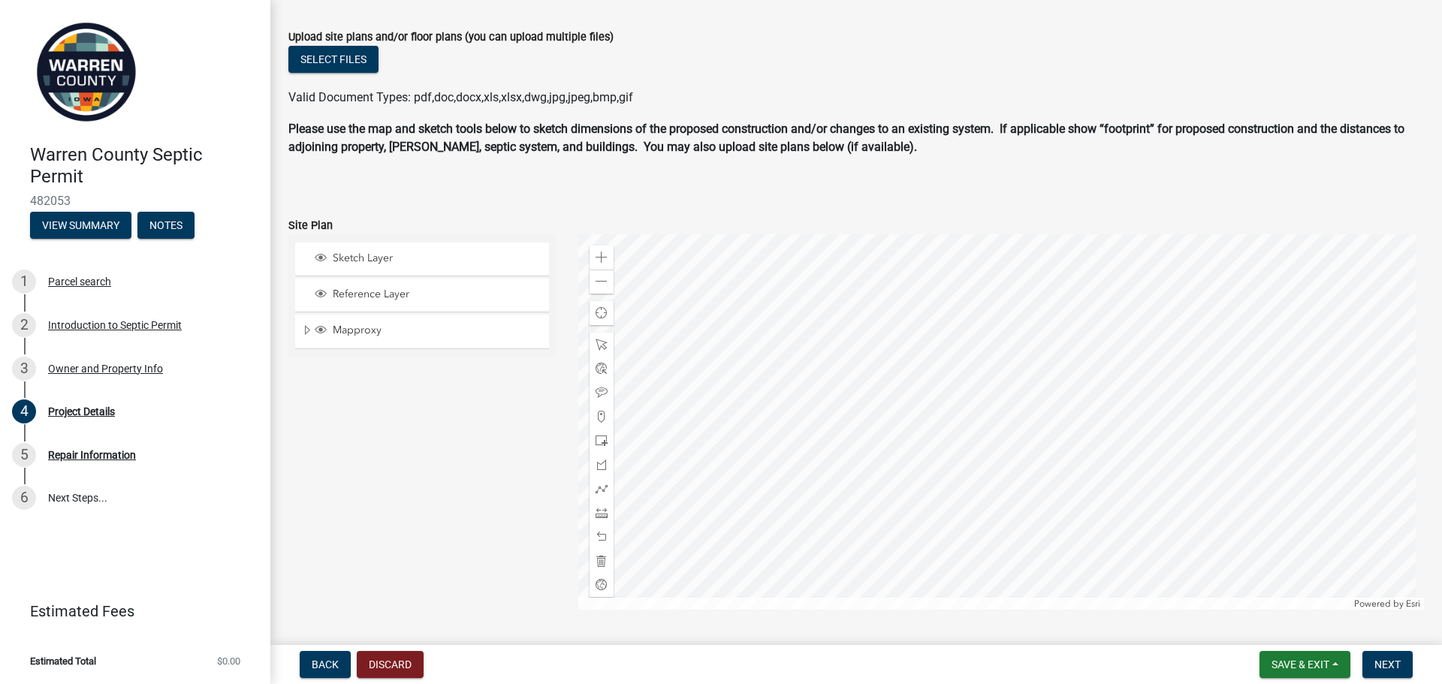
scroll to position [976, 0]
click at [1401, 672] on button "Next" at bounding box center [1387, 664] width 50 height 27
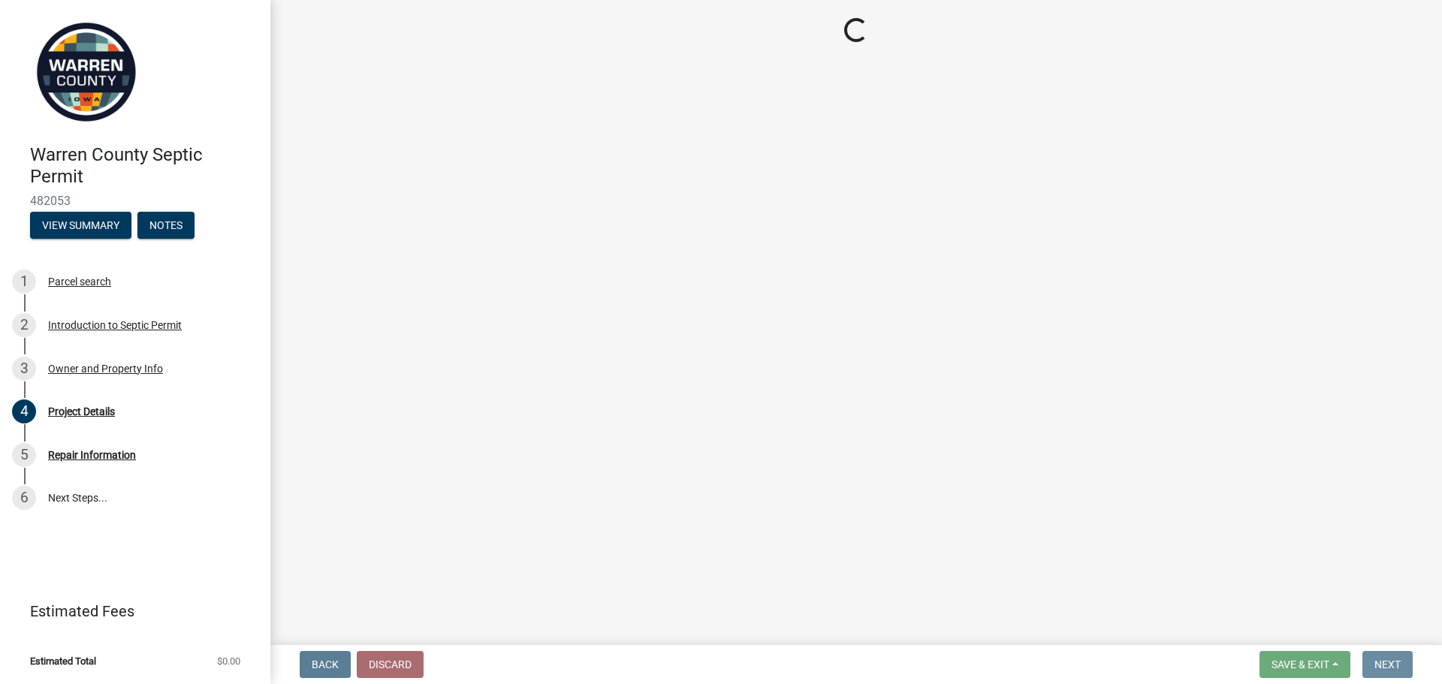
scroll to position [0, 0]
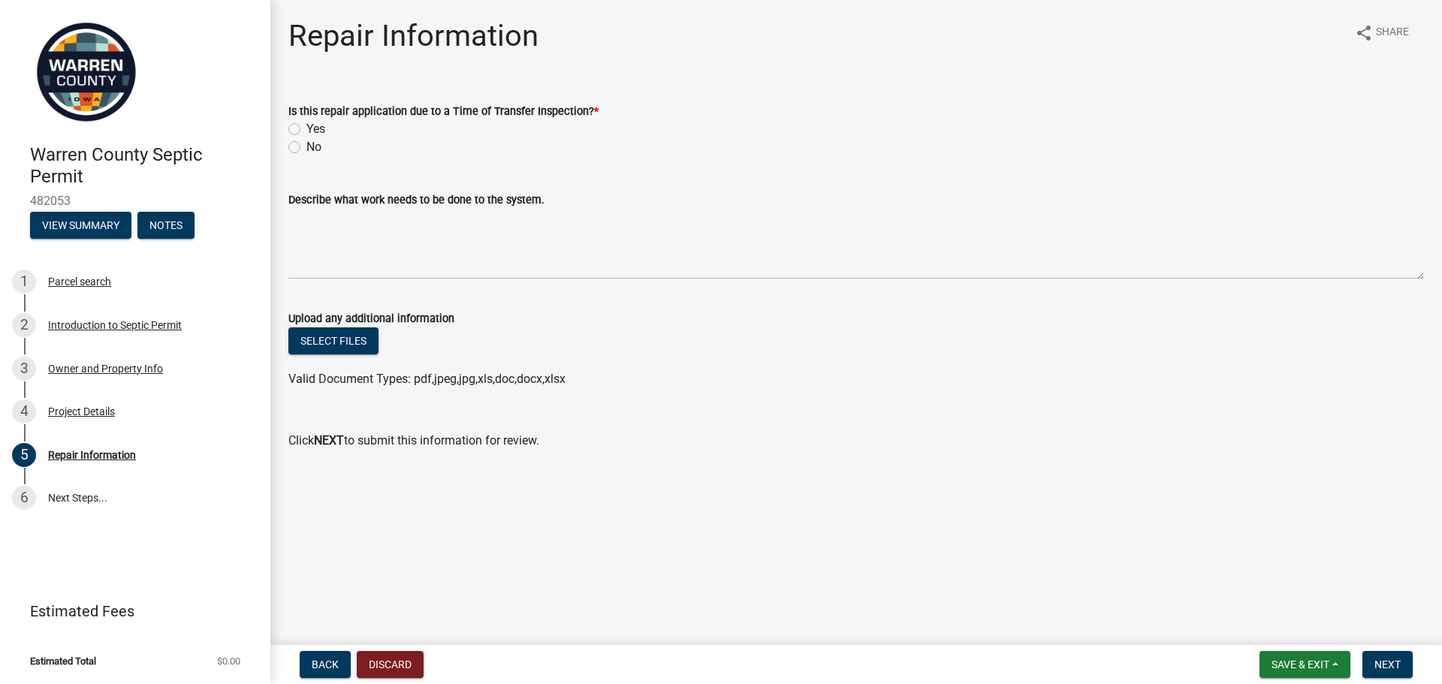
click at [319, 125] on label "Yes" at bounding box center [315, 129] width 19 height 18
click at [316, 125] on input "Yes" at bounding box center [311, 125] width 10 height 10
radio input "true"
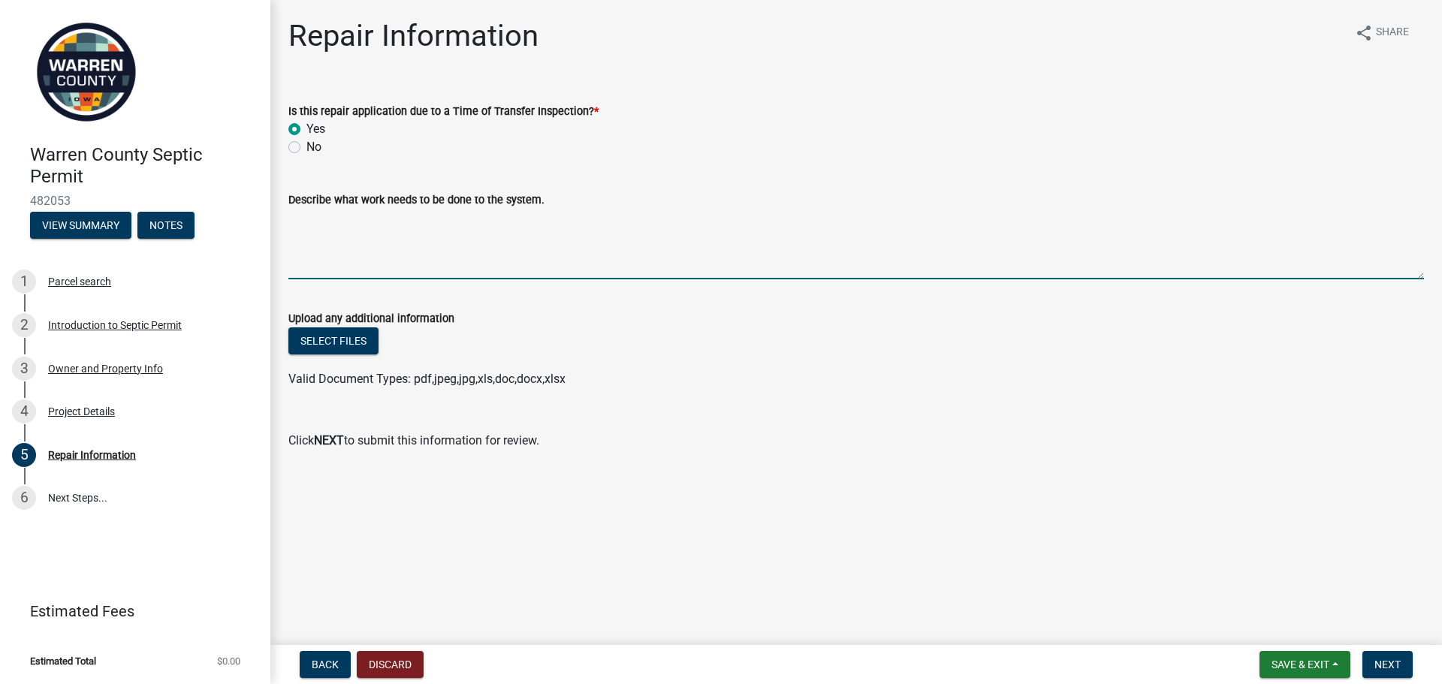
click at [650, 243] on textarea "Describe what work needs to be done to the system." at bounding box center [856, 244] width 1136 height 71
click at [660, 252] on textarea "Describe what work needs to be done to the system." at bounding box center [856, 244] width 1136 height 71
type textarea "Mentioned above"
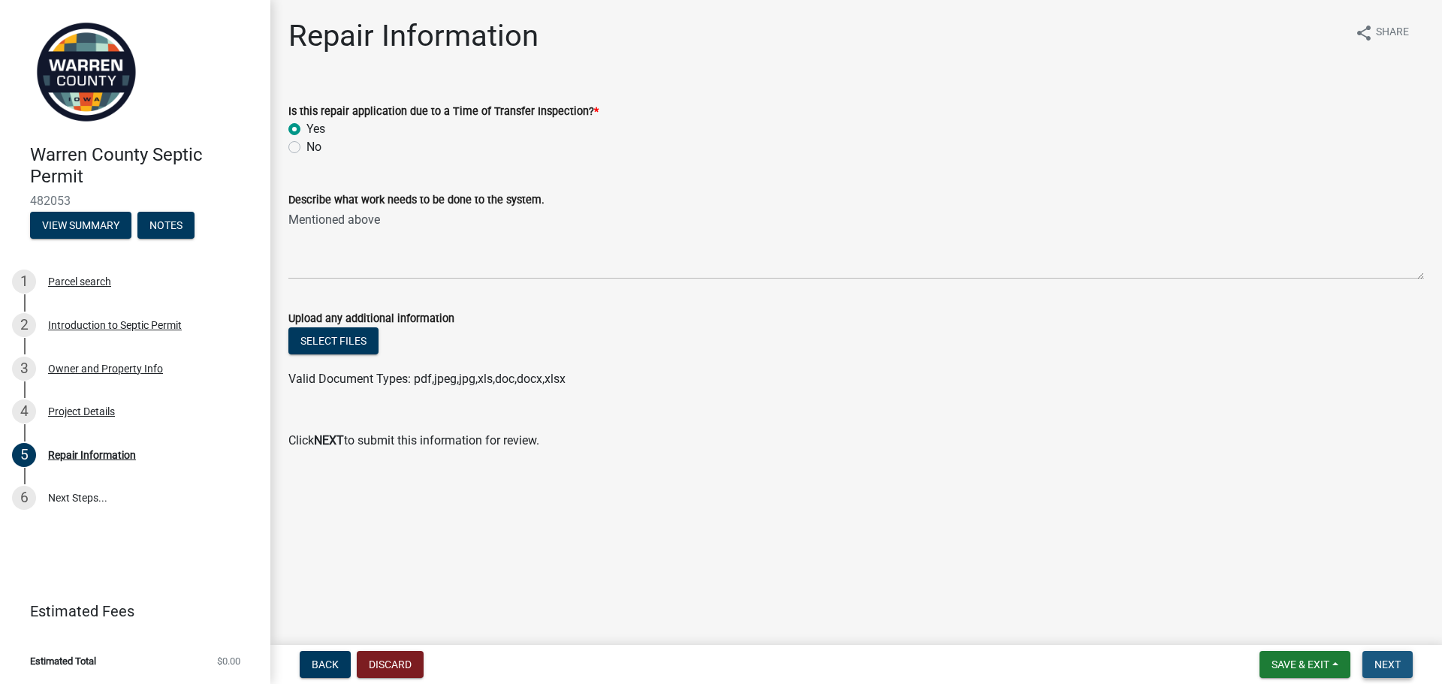
click at [1396, 661] on span "Next" at bounding box center [1387, 665] width 26 height 12
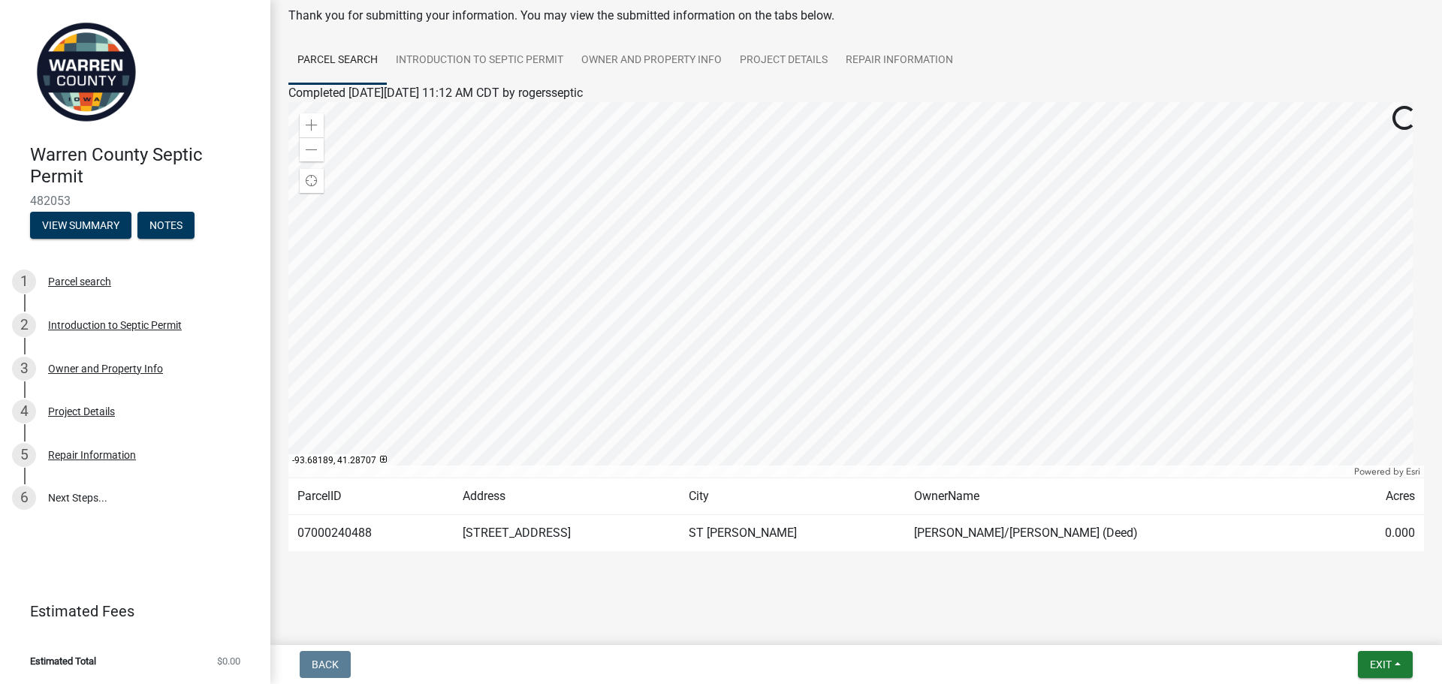
scroll to position [78, 0]
